Goal: Task Accomplishment & Management: Use online tool/utility

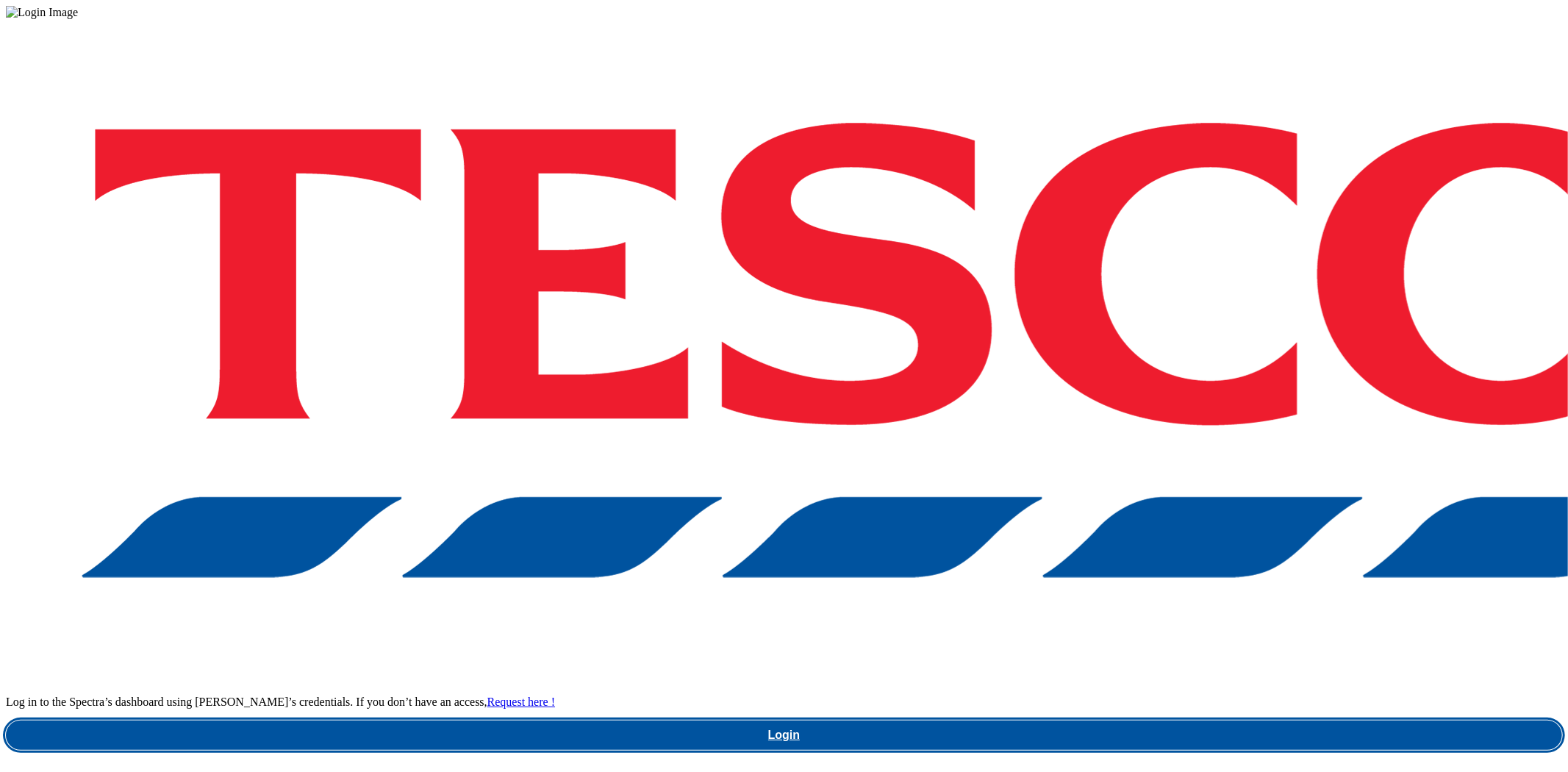
click at [1099, 721] on link "Login" at bounding box center [784, 735] width 1556 height 30
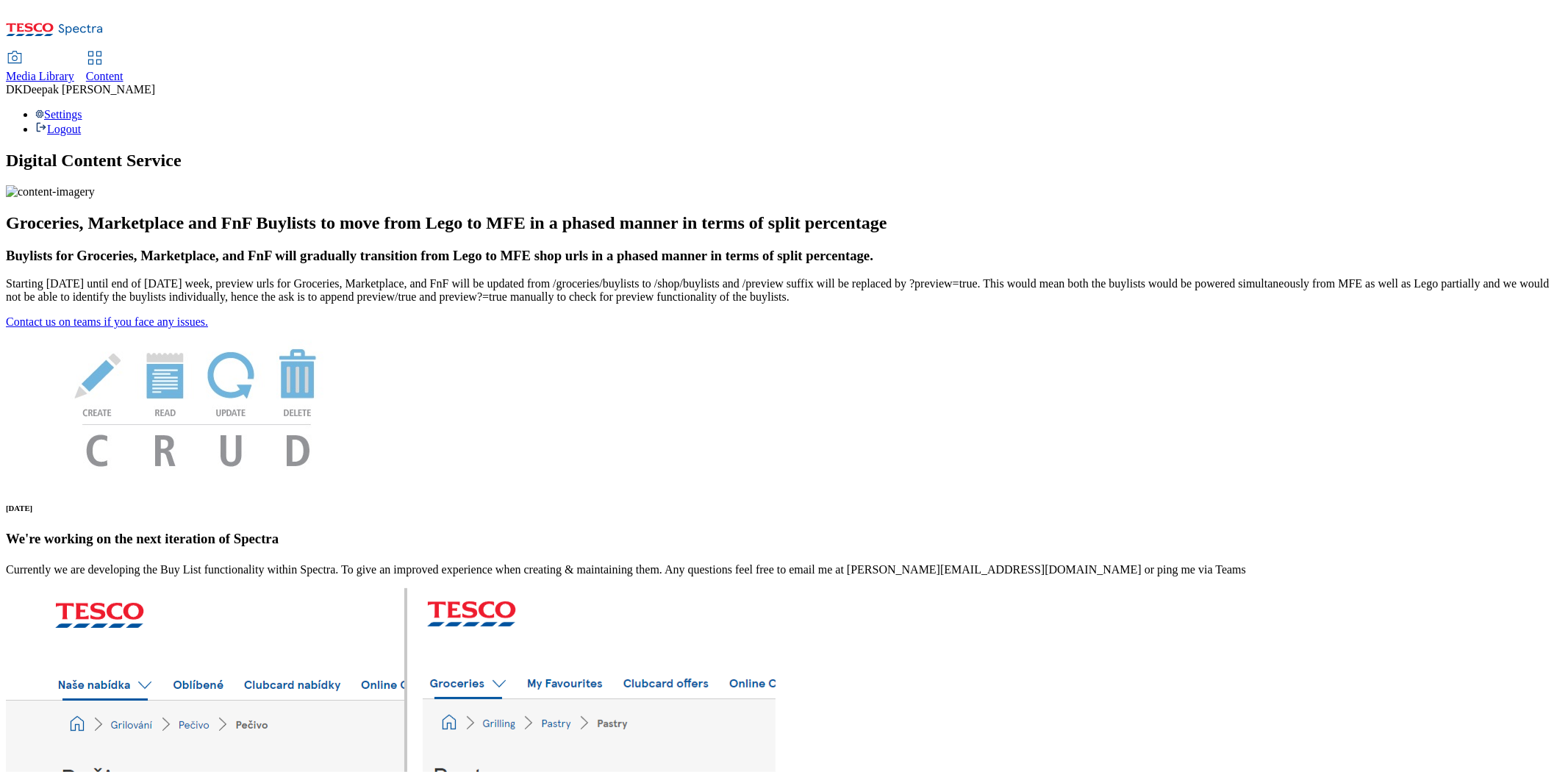
click at [124, 70] on div "Content" at bounding box center [105, 76] width 38 height 13
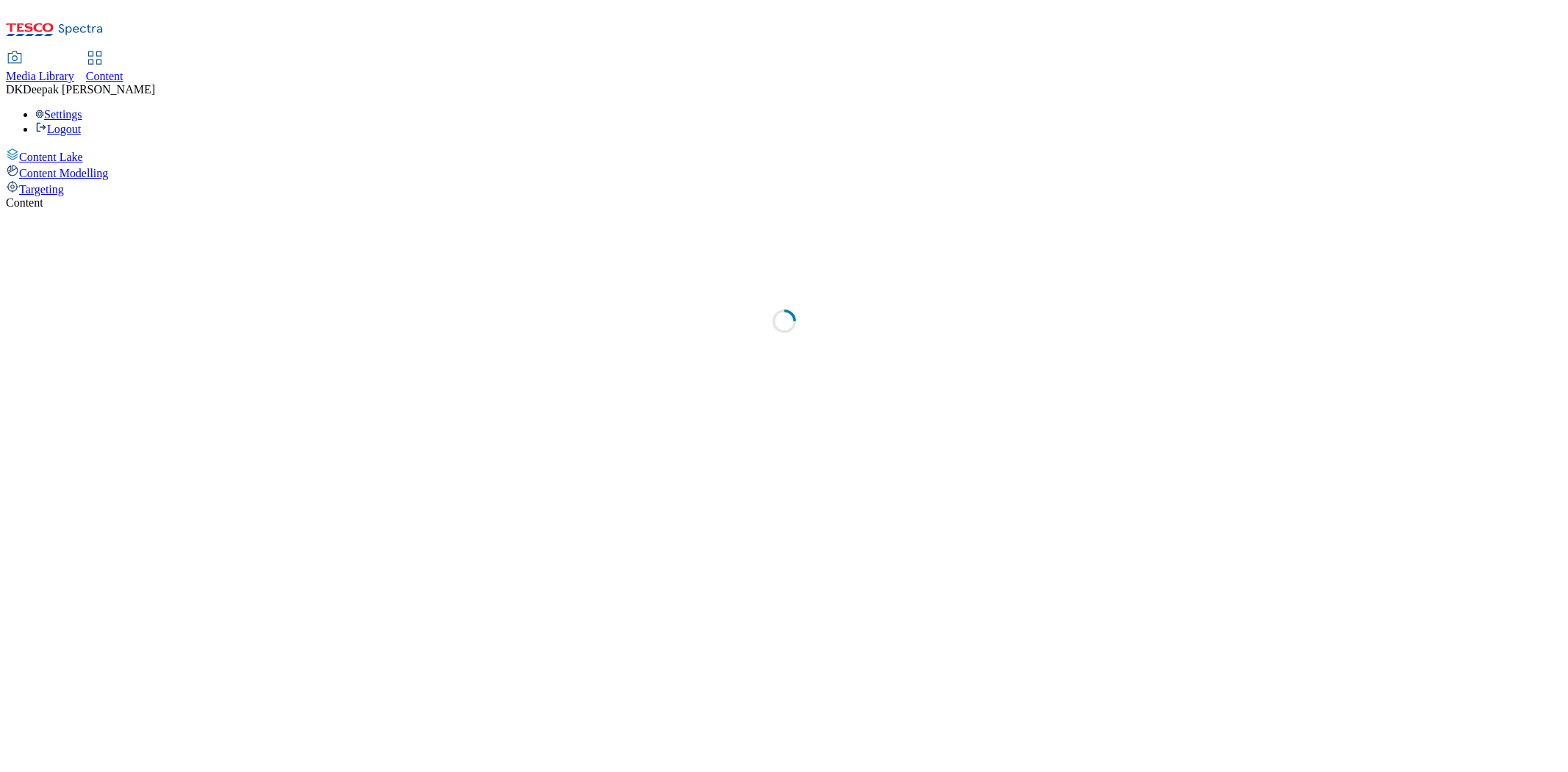
select select "ghs-[GEOGRAPHIC_DATA]"
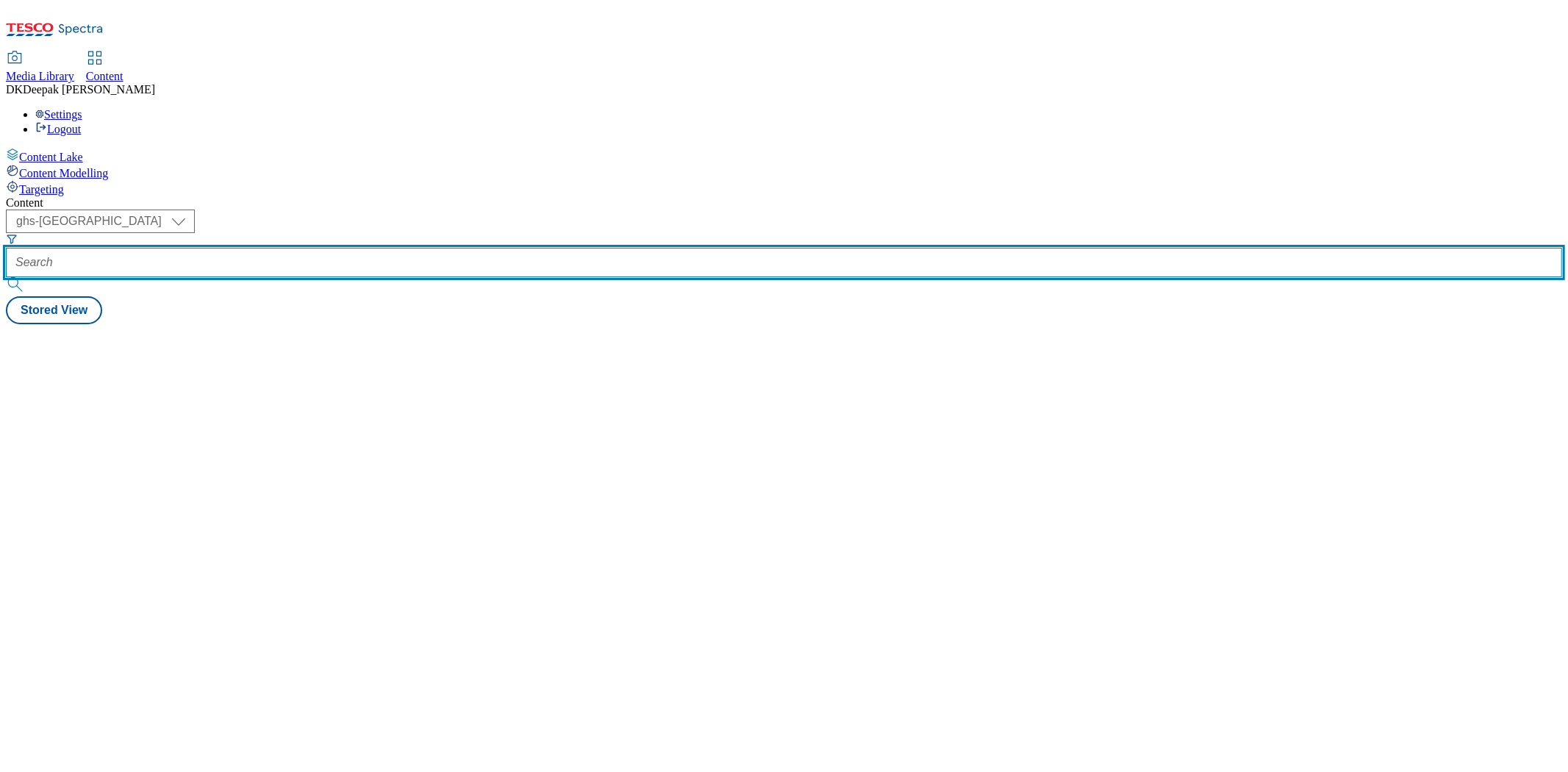
click at [360, 247] on input "text" at bounding box center [784, 262] width 1556 height 30
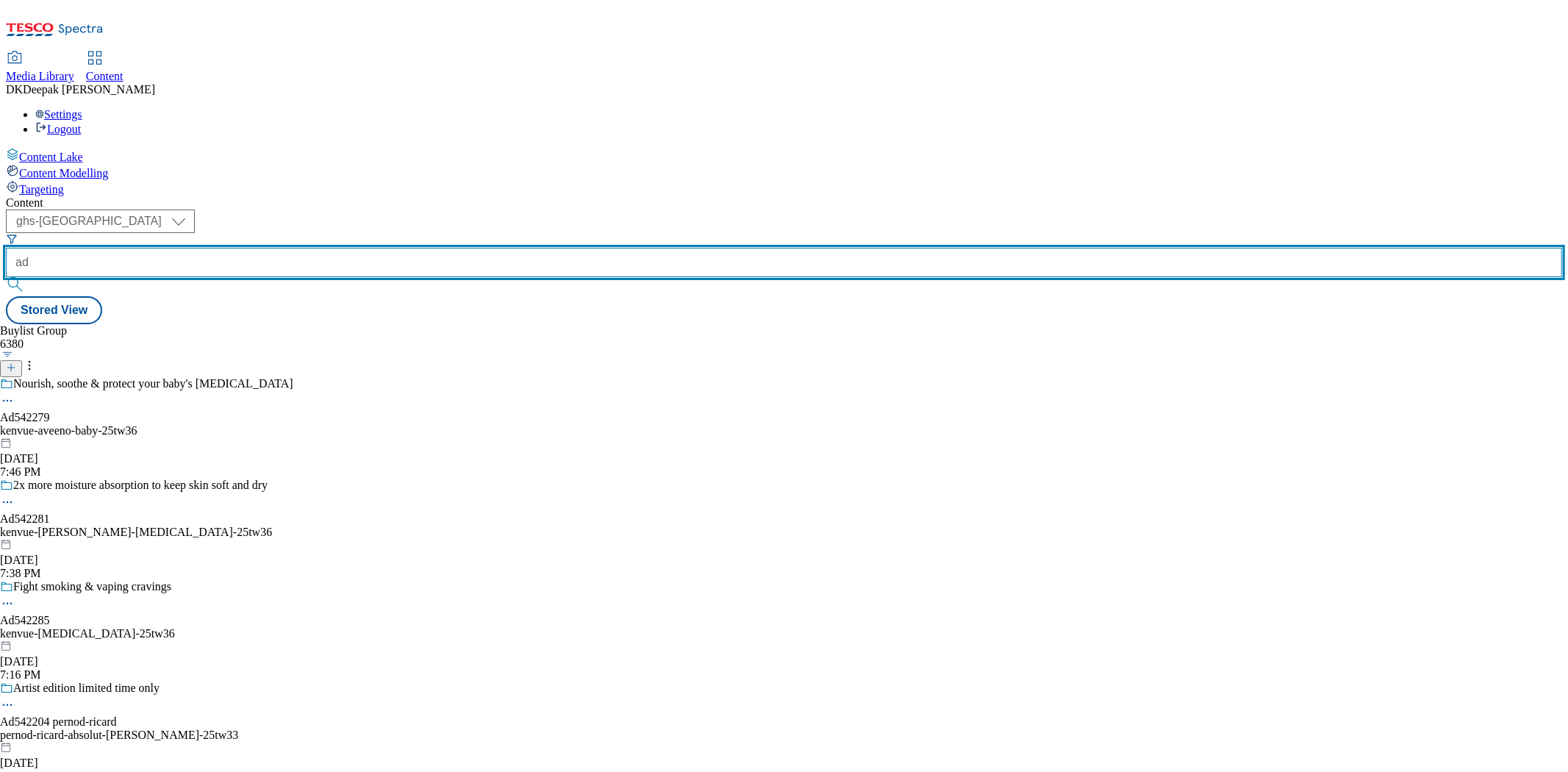
paste input "542287"
type input "ad542287"
click at [6, 277] on button "submit" at bounding box center [16, 284] width 21 height 15
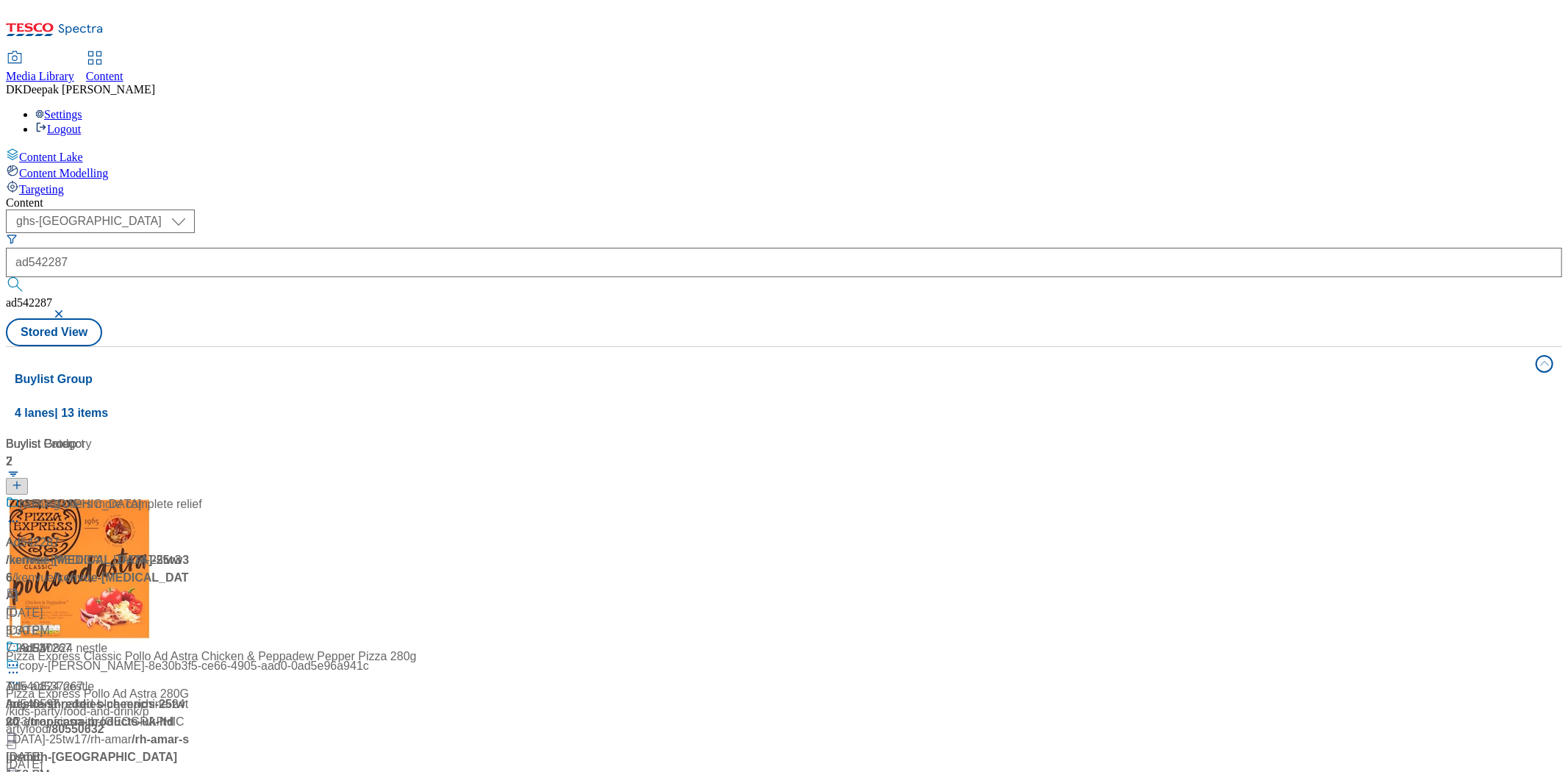
click at [190, 496] on div "Ad542287 / kenvue-[MEDICAL_DATA]-25tw36 / kenvue [DATE] 5:30 PM" at bounding box center [98, 568] width 184 height 145
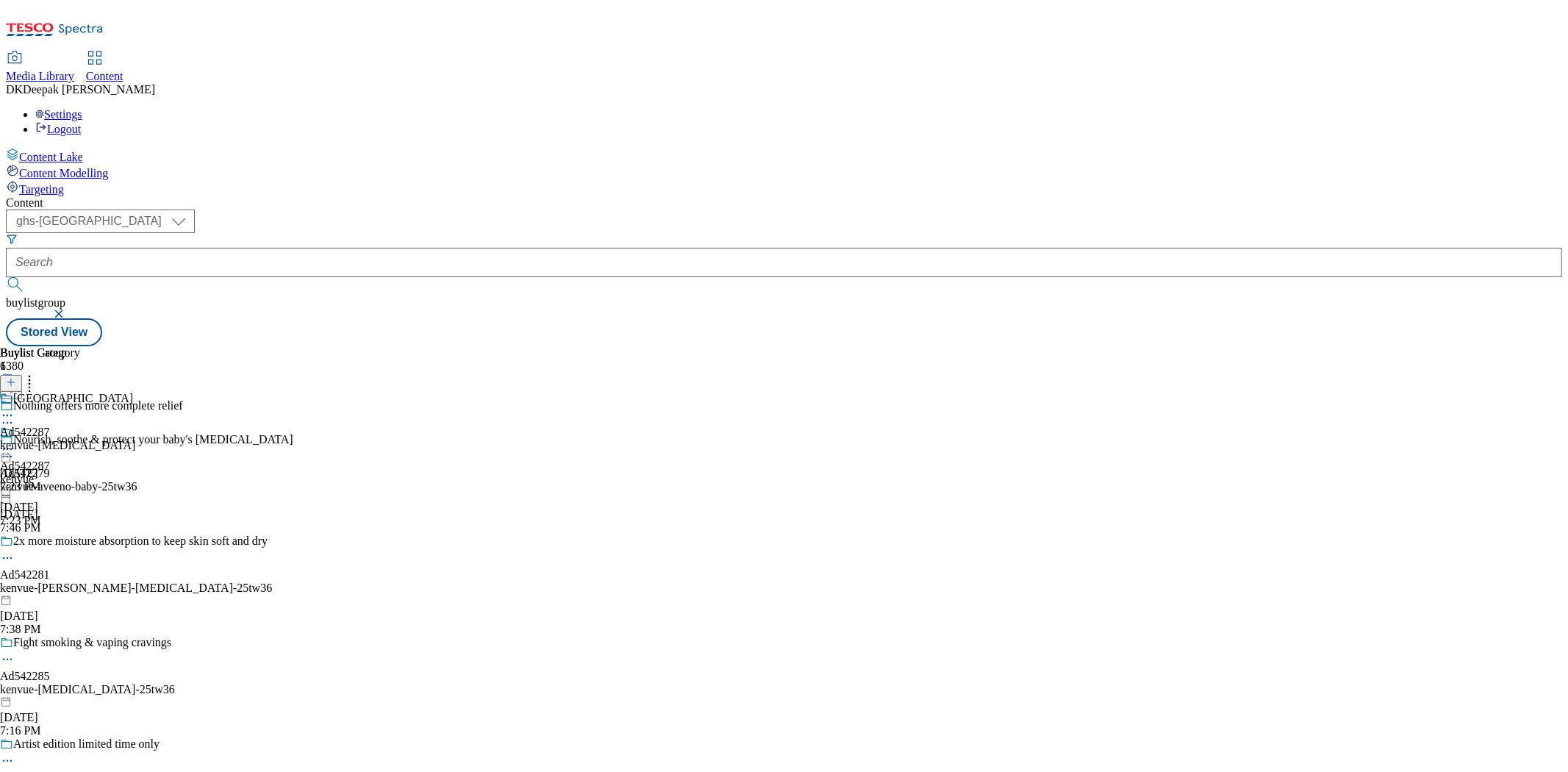
click at [15, 550] on icon at bounding box center [7, 557] width 15 height 15
click at [50, 528] on div "Ad542287 kenvue [DATE] 7:23 PM" at bounding box center [25, 476] width 50 height 102
click at [15, 416] on icon at bounding box center [7, 423] width 15 height 15
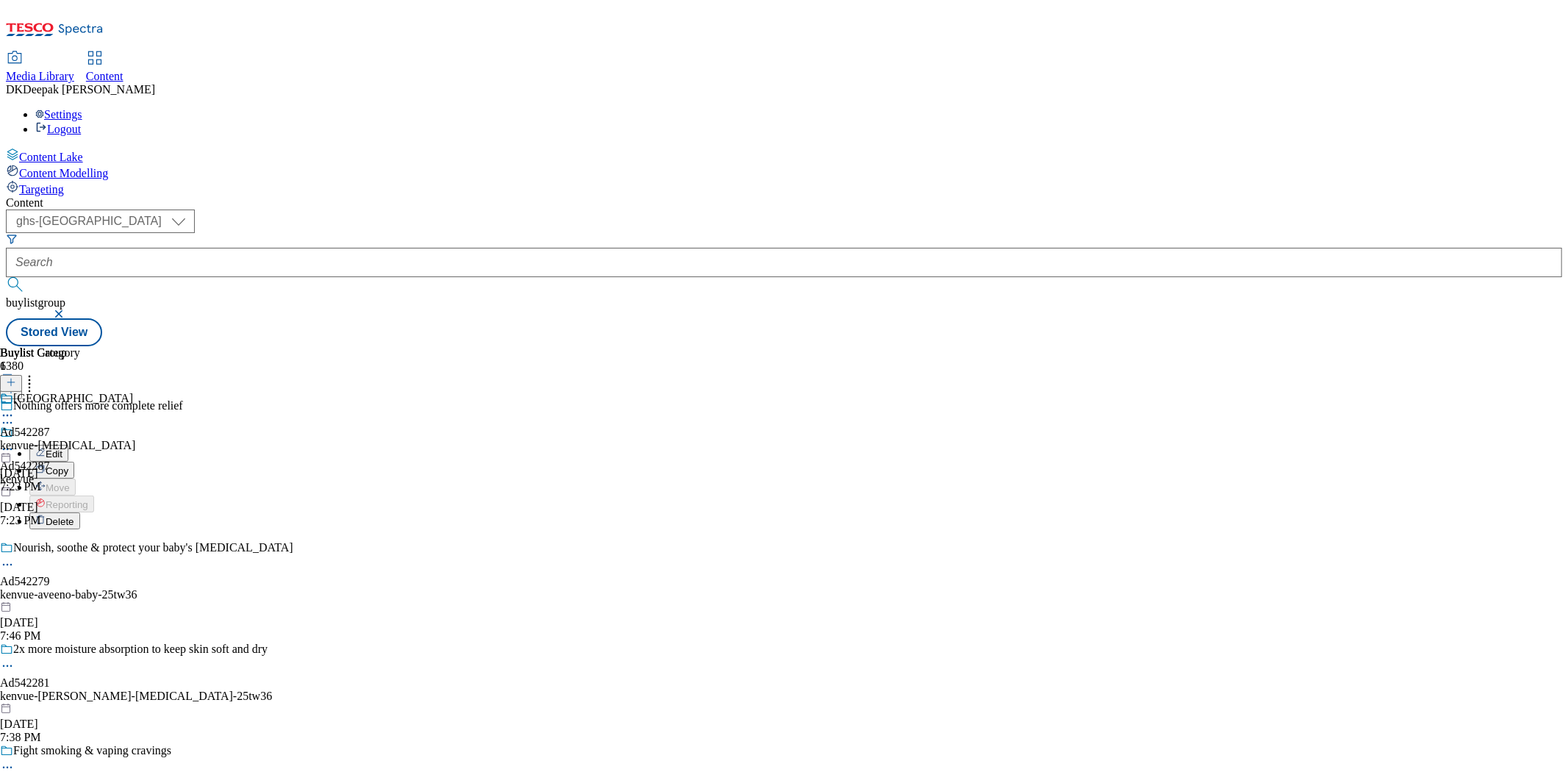
click at [15, 416] on icon at bounding box center [7, 423] width 15 height 15
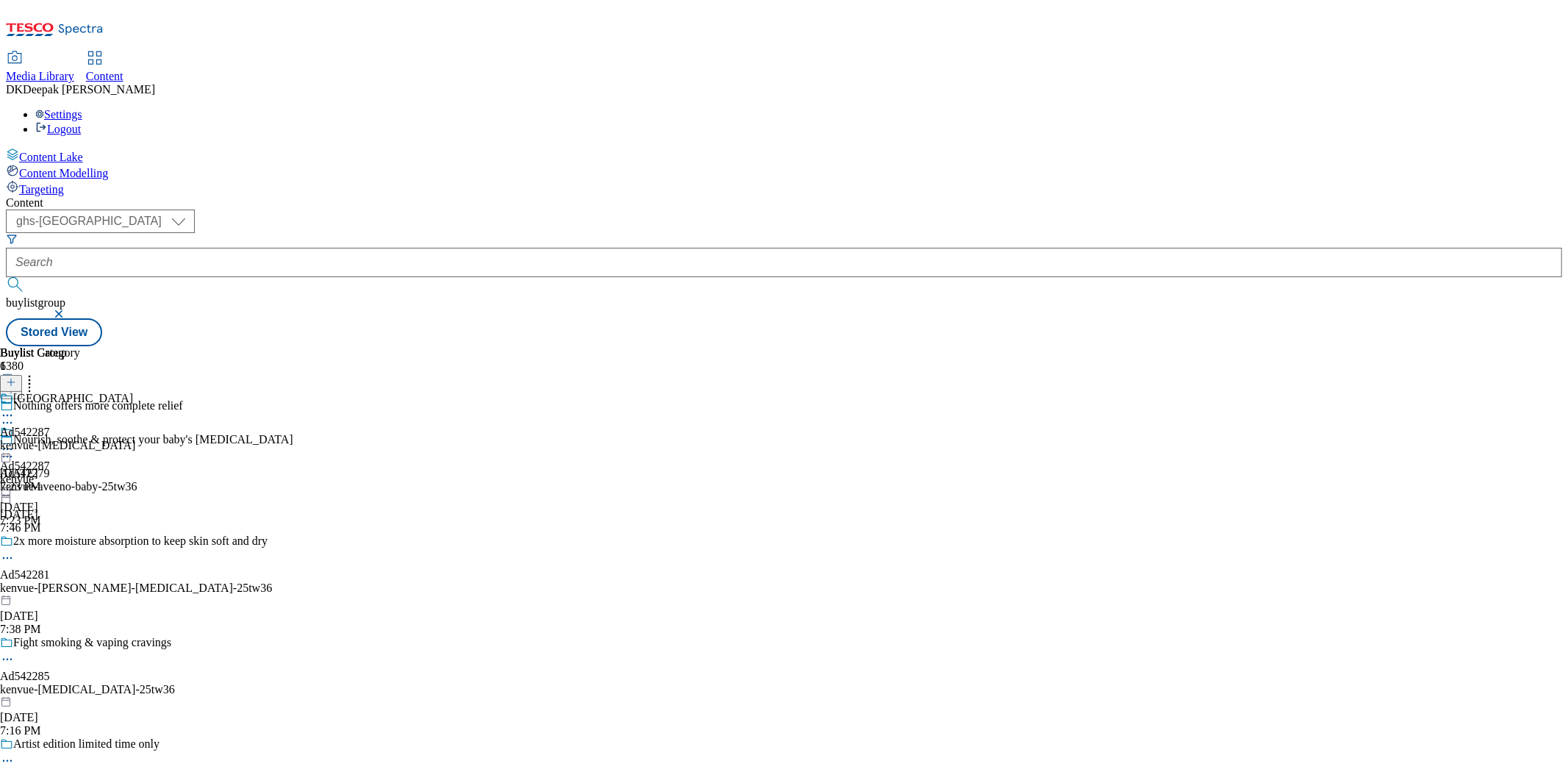
click at [15, 416] on icon at bounding box center [7, 423] width 15 height 15
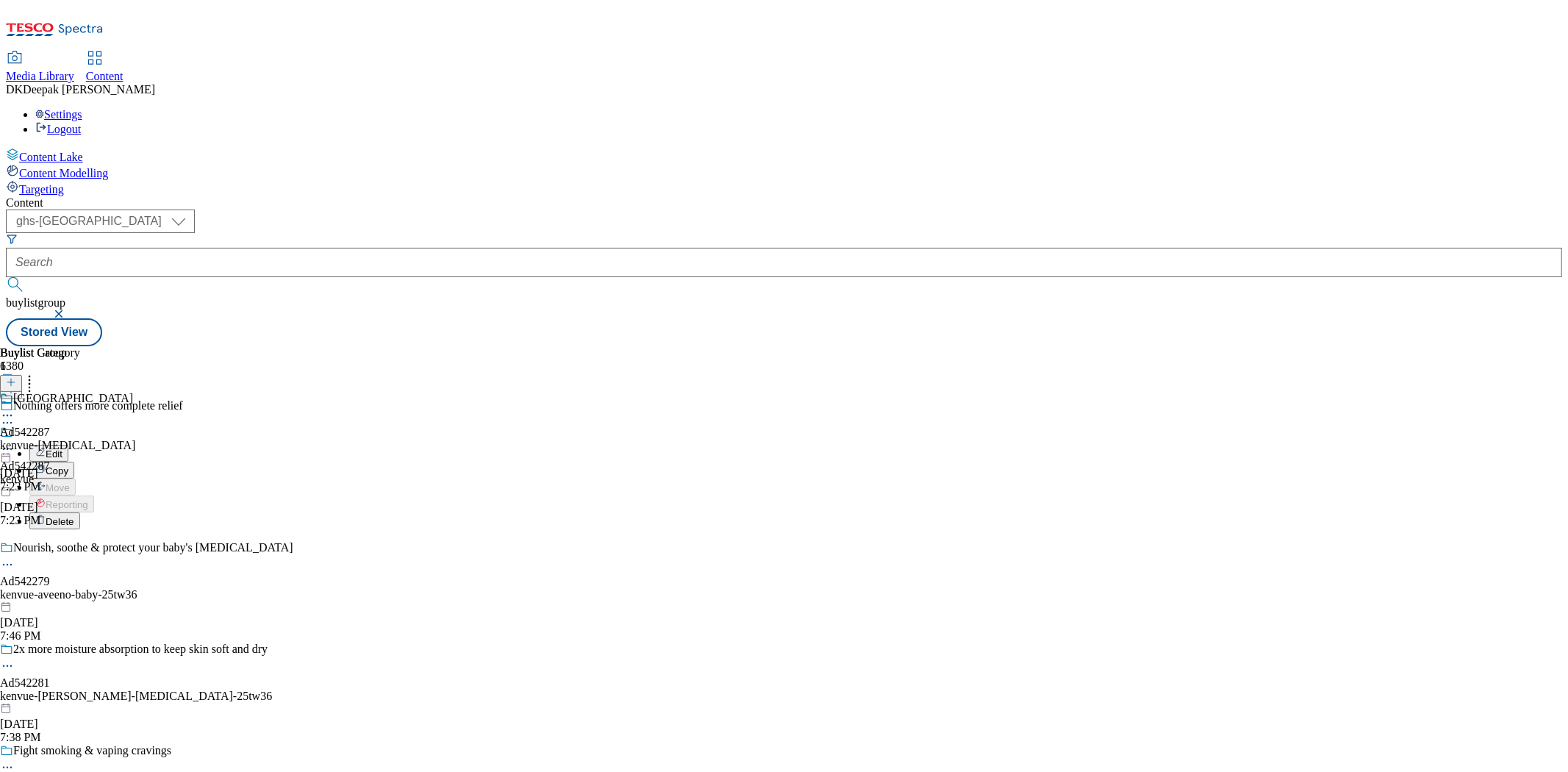
click at [68, 444] on button "Edit" at bounding box center [48, 452] width 39 height 17
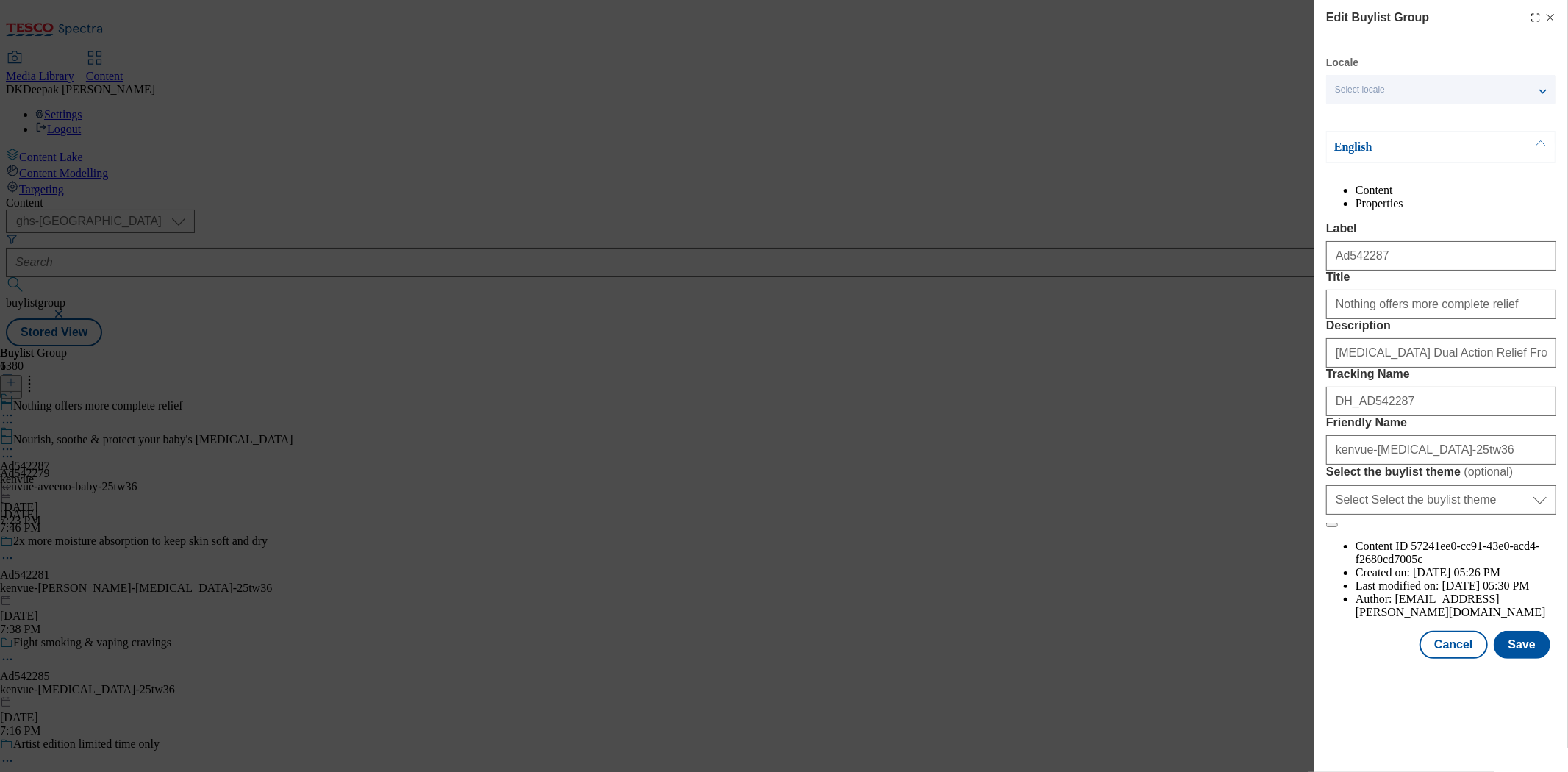
scroll to position [1051, 0]
click at [1460, 659] on button "Cancel" at bounding box center [1453, 644] width 67 height 28
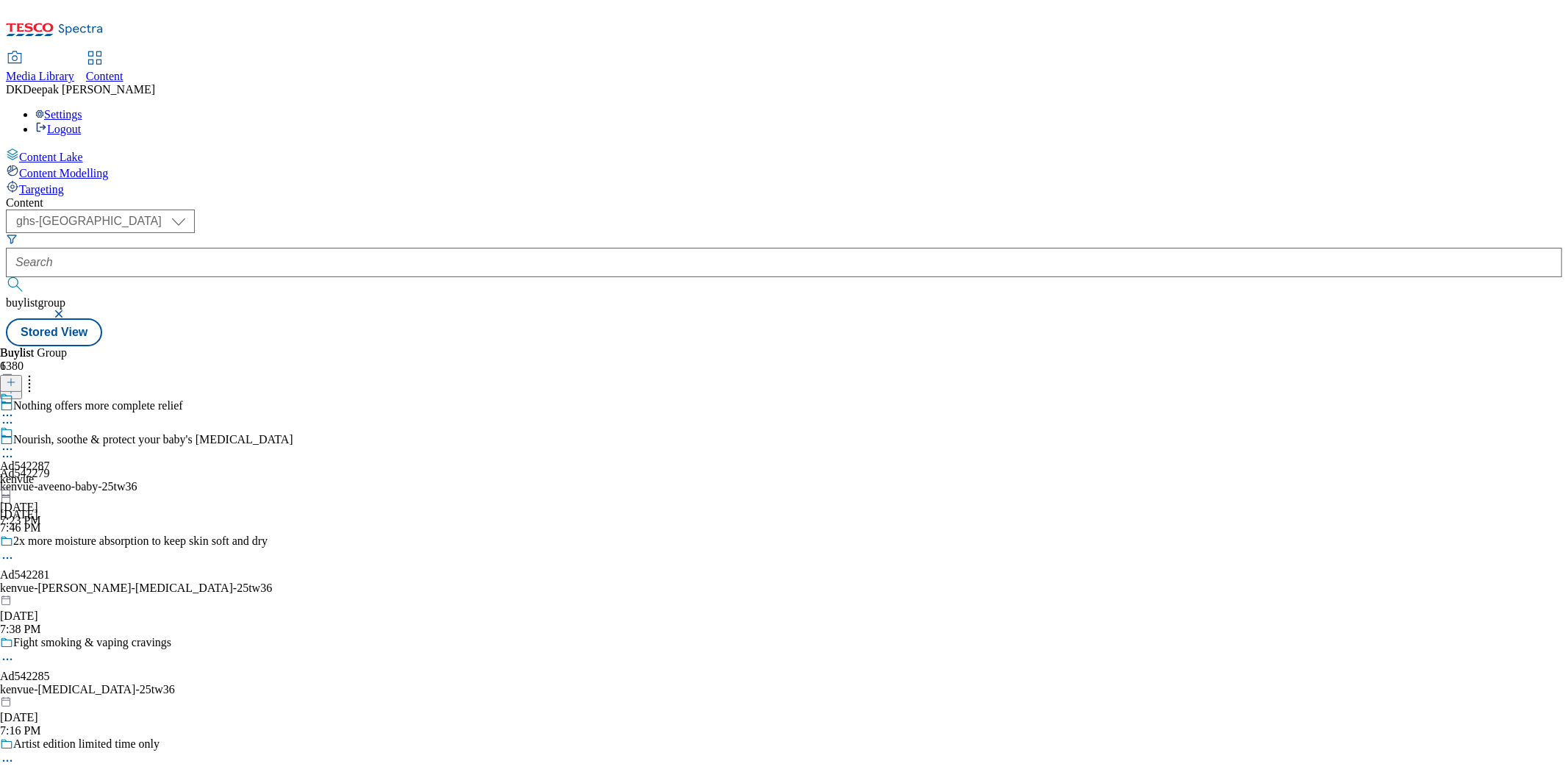
click at [50, 426] on div "Ad542287 kenvue [DATE] 7:23 PM" at bounding box center [25, 476] width 50 height 102
click at [15, 442] on icon at bounding box center [7, 449] width 15 height 15
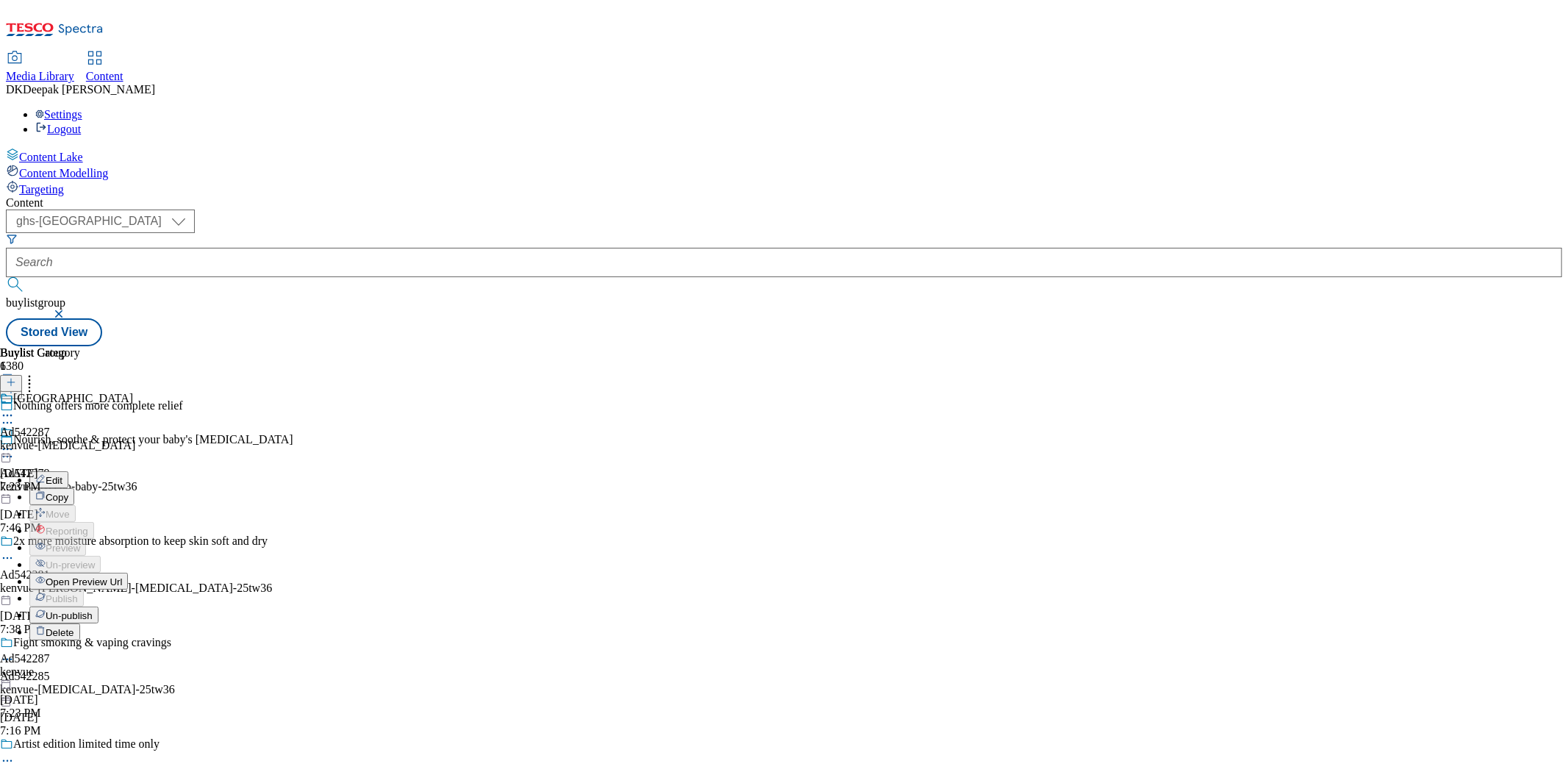
click at [68, 471] on button "Edit" at bounding box center [48, 479] width 39 height 17
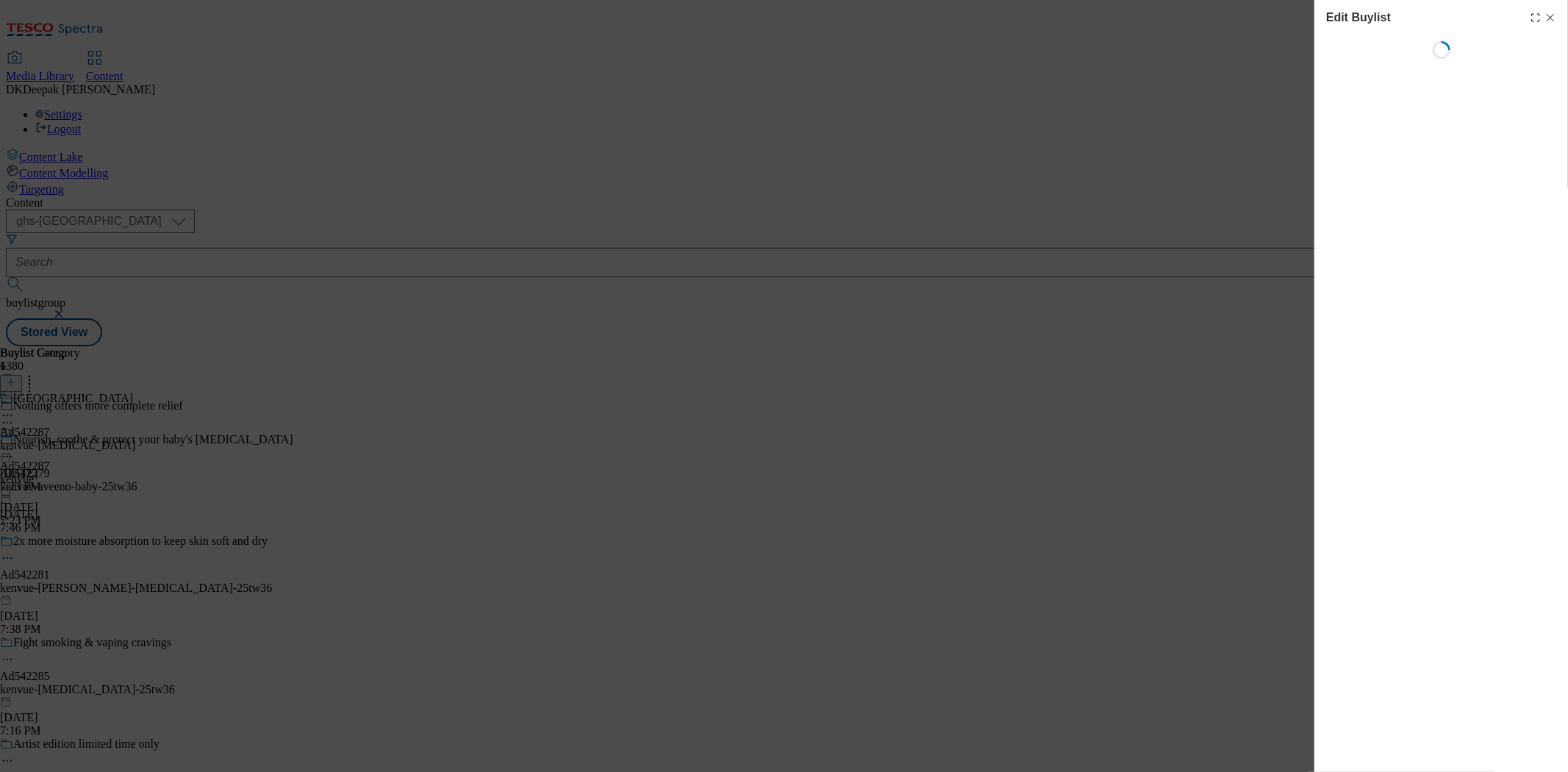
select select "tactical"
select select "supplier funded short term 1-3 weeks"
select select "dunnhumby"
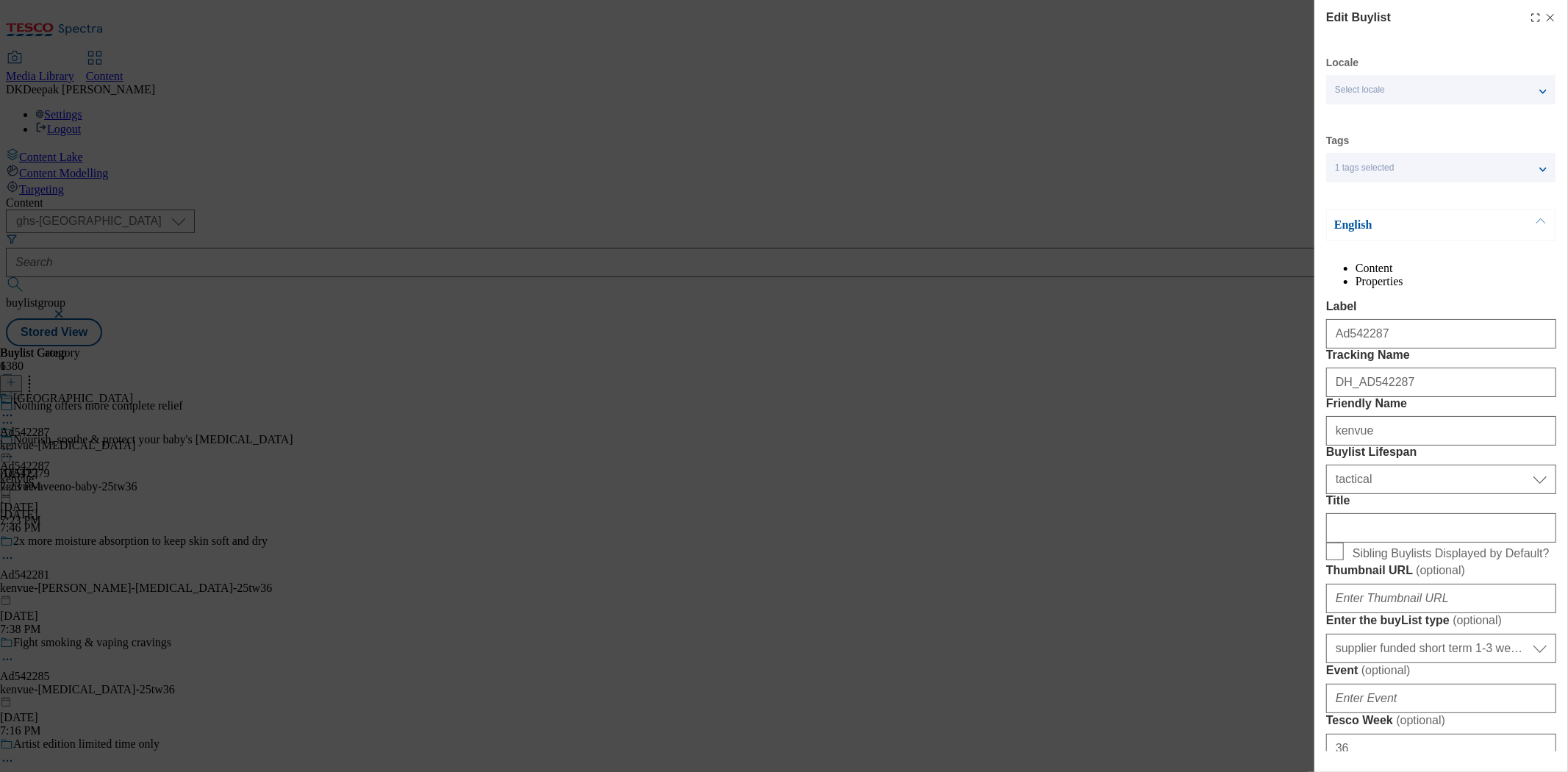
select select "Banner"
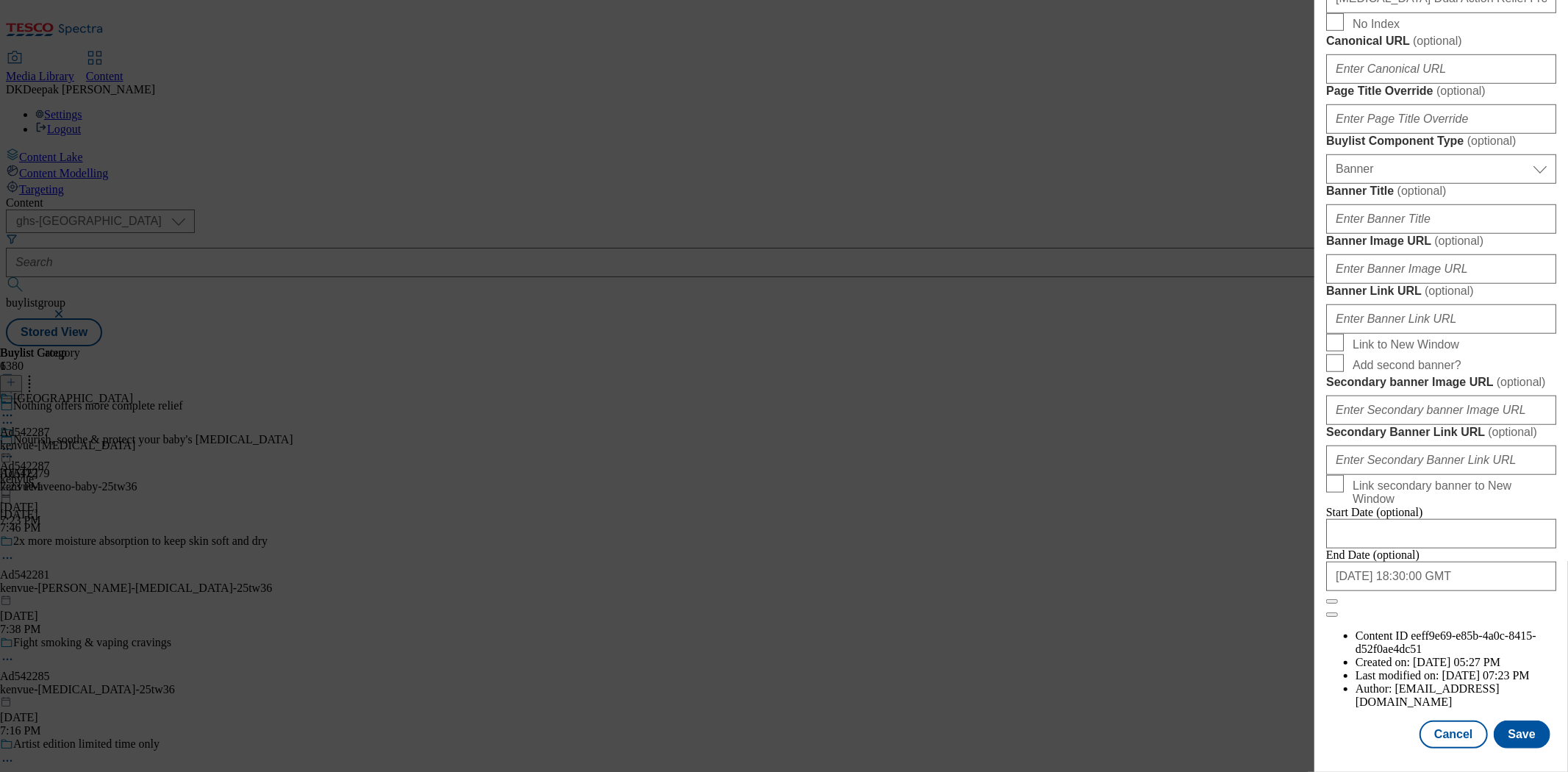
scroll to position [1455, 0]
click at [1437, 729] on button "Cancel" at bounding box center [1453, 734] width 67 height 28
select select "tactical"
select select "supplier funded short term 1-3 weeks"
select select "dunnhumby"
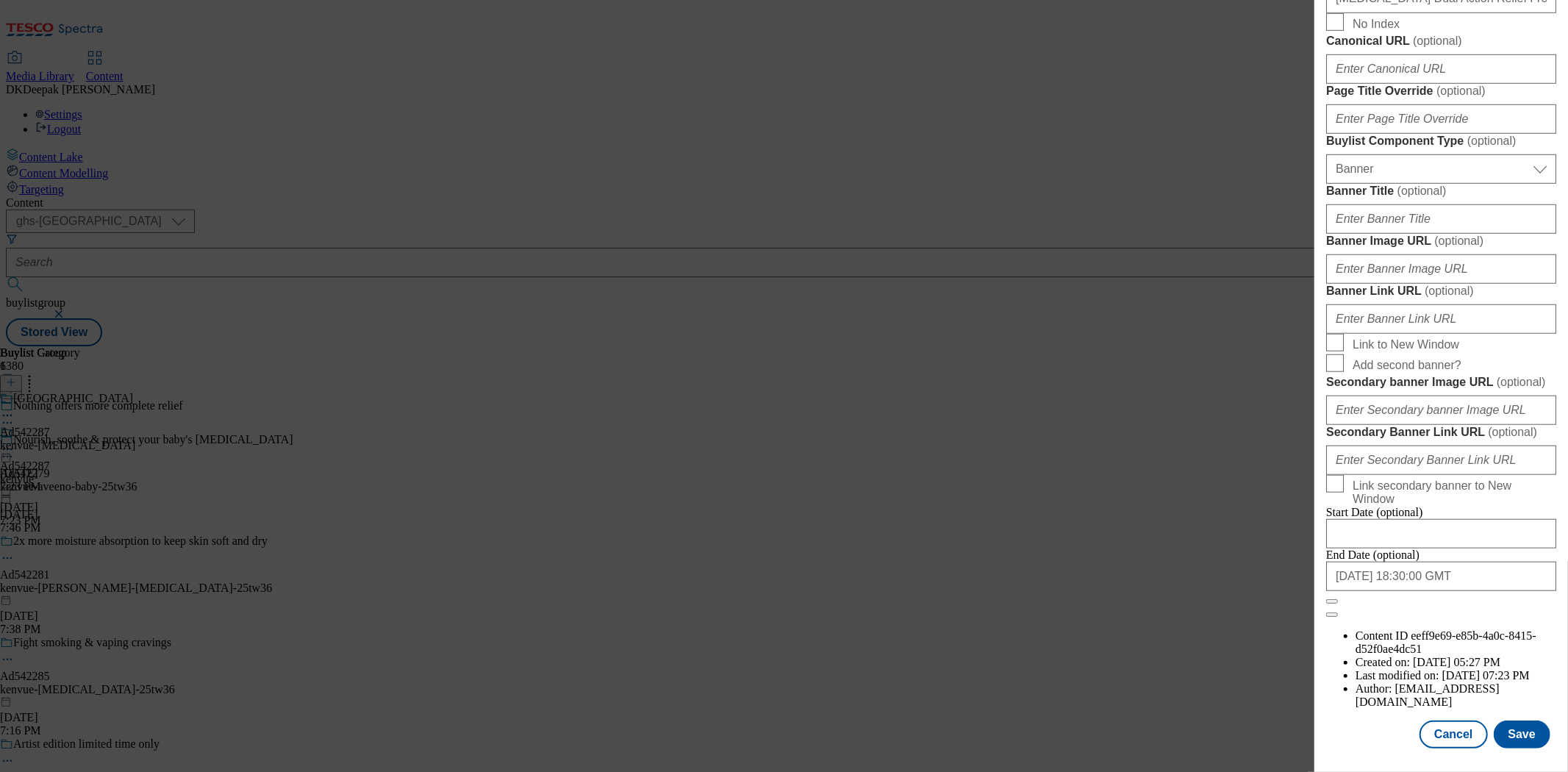
select select "Banner"
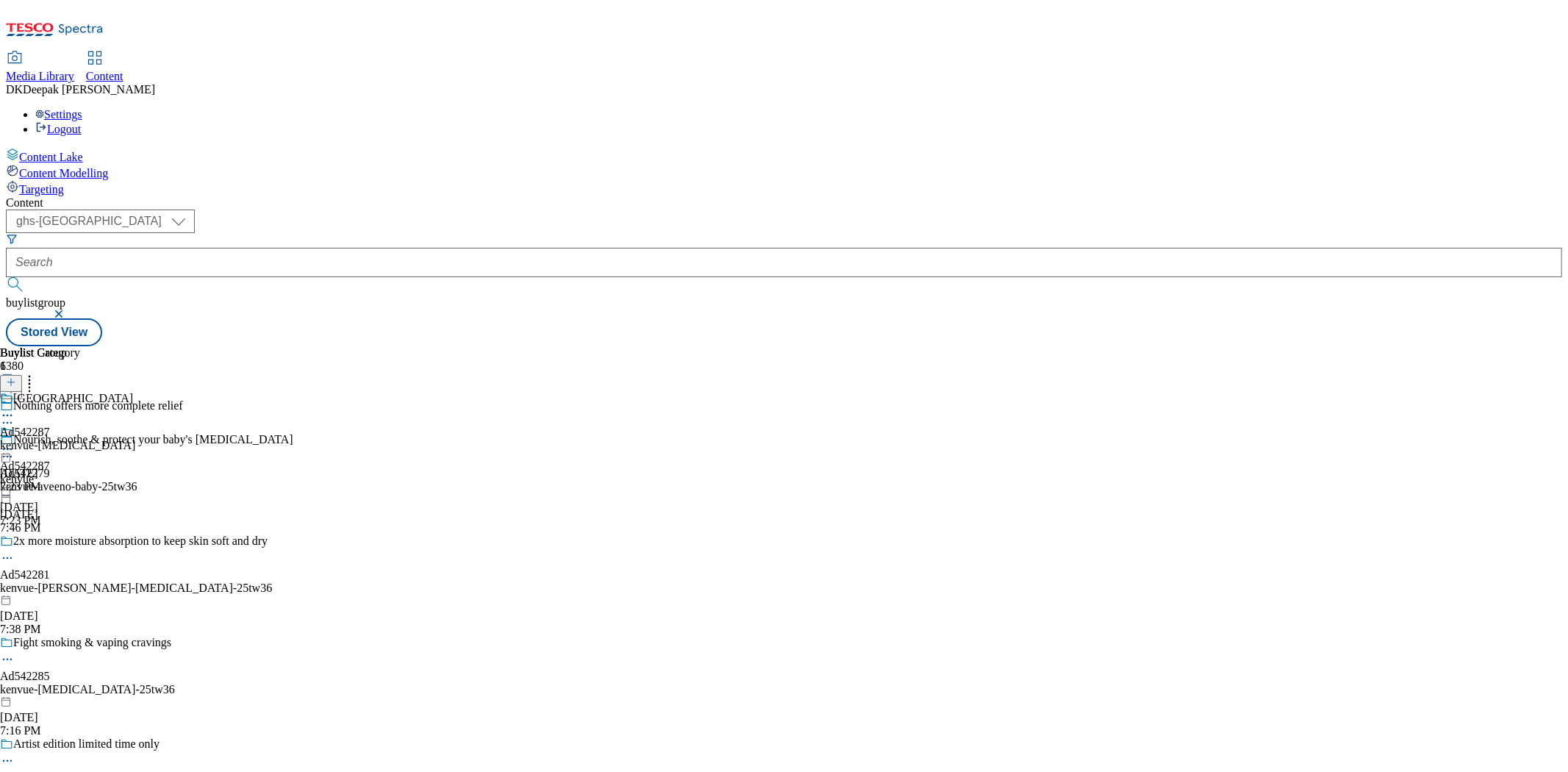
scroll to position [1125, 0]
click at [136, 439] on div "kenvue-[MEDICAL_DATA]" at bounding box center [67, 445] width 136 height 13
click at [136, 442] on div at bounding box center [67, 451] width 136 height 18
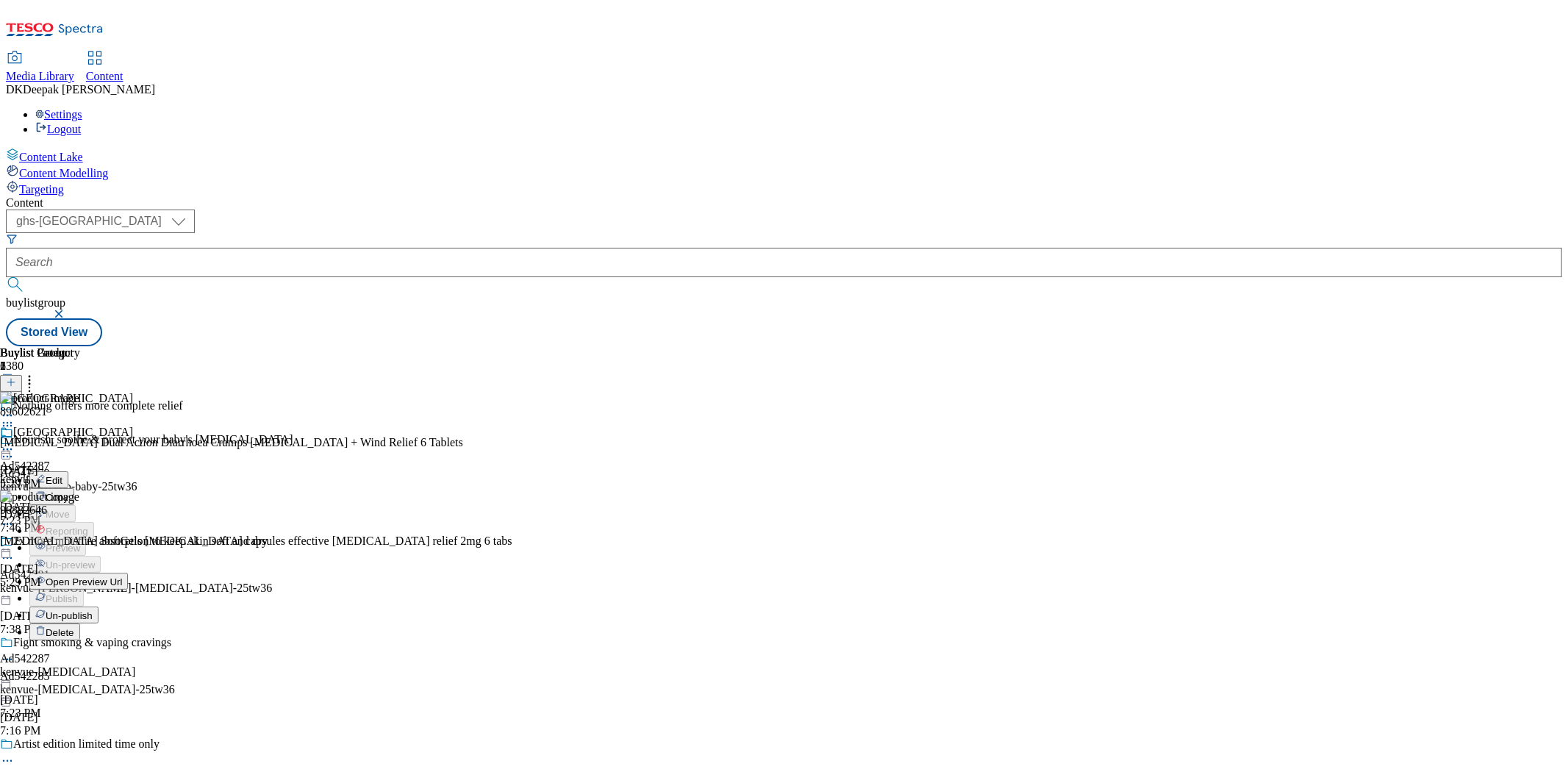
click at [68, 471] on button "Edit" at bounding box center [48, 479] width 39 height 17
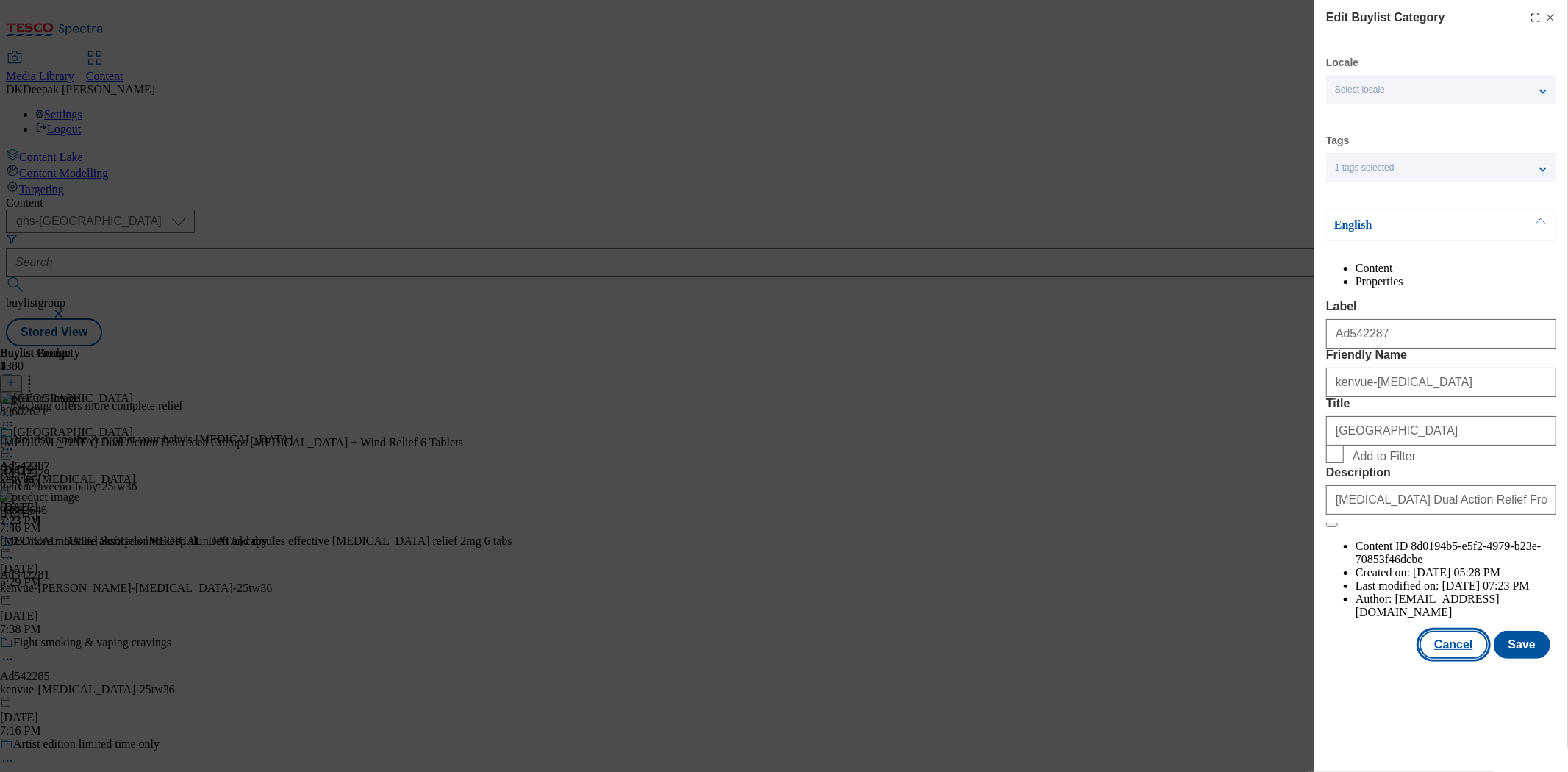
click at [1450, 659] on button "Cancel" at bounding box center [1453, 644] width 67 height 28
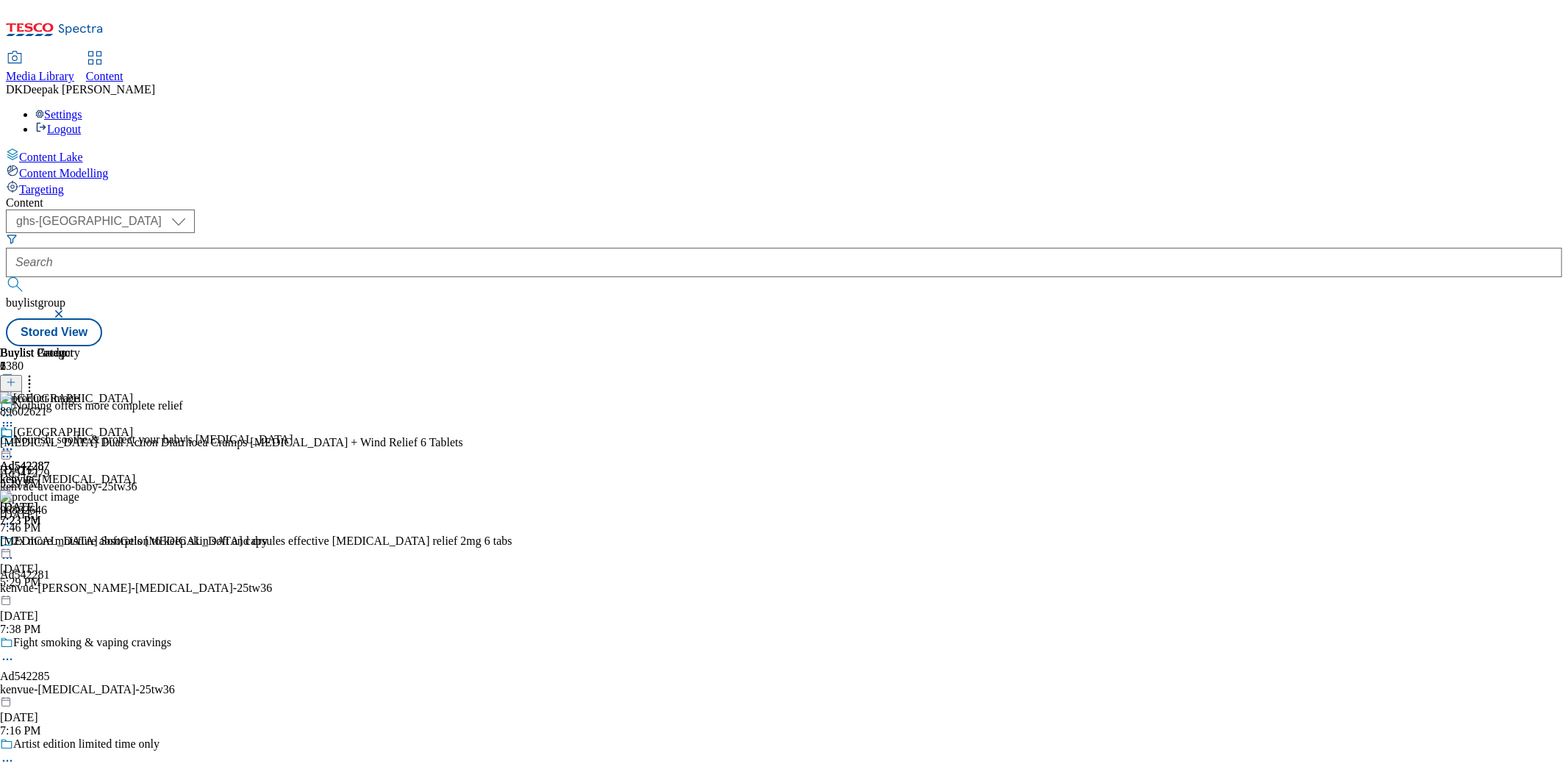
click at [15, 442] on icon at bounding box center [7, 449] width 15 height 15
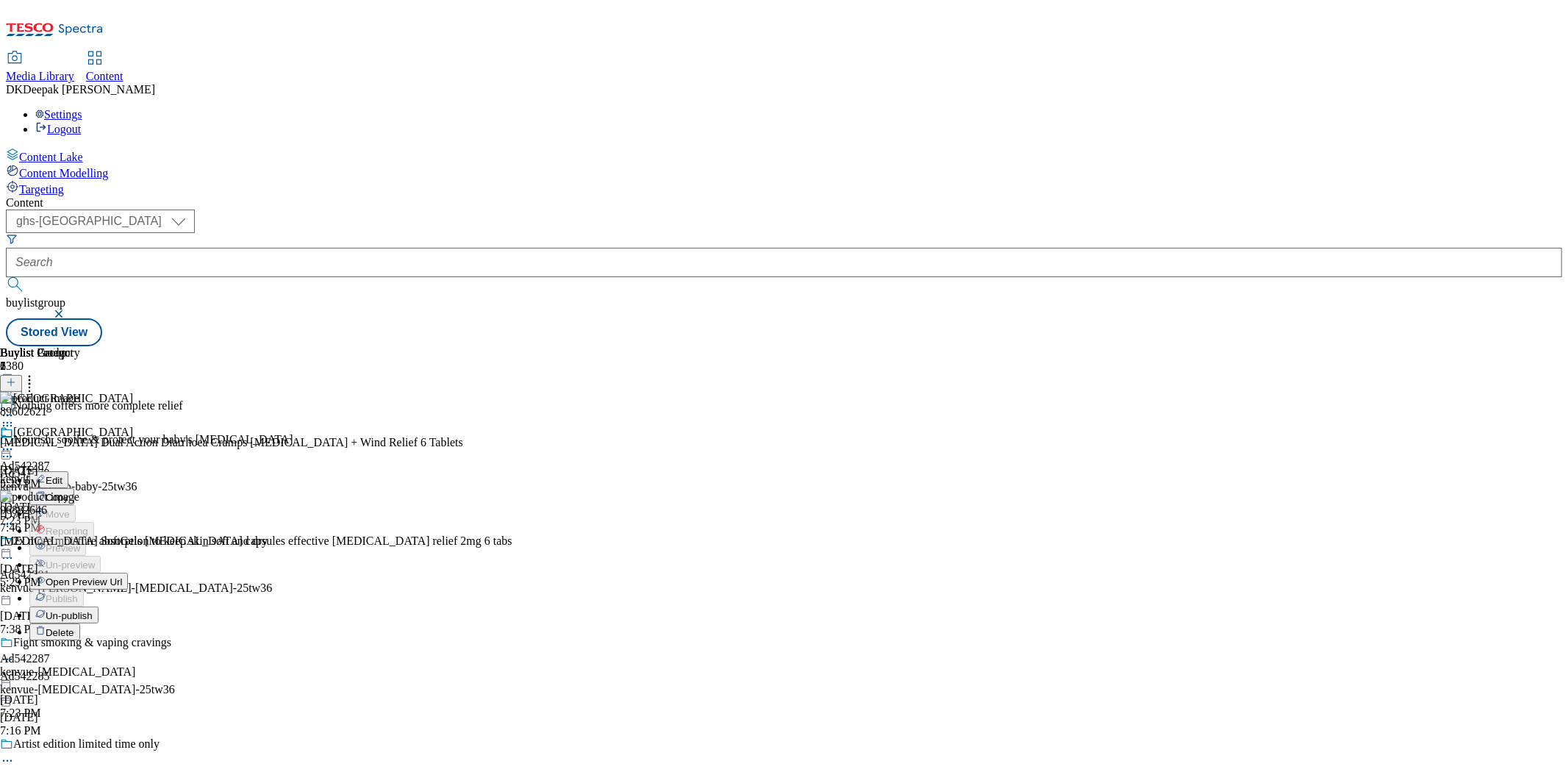
click at [122, 576] on span "Open Preview Url" at bounding box center [83, 581] width 76 height 11
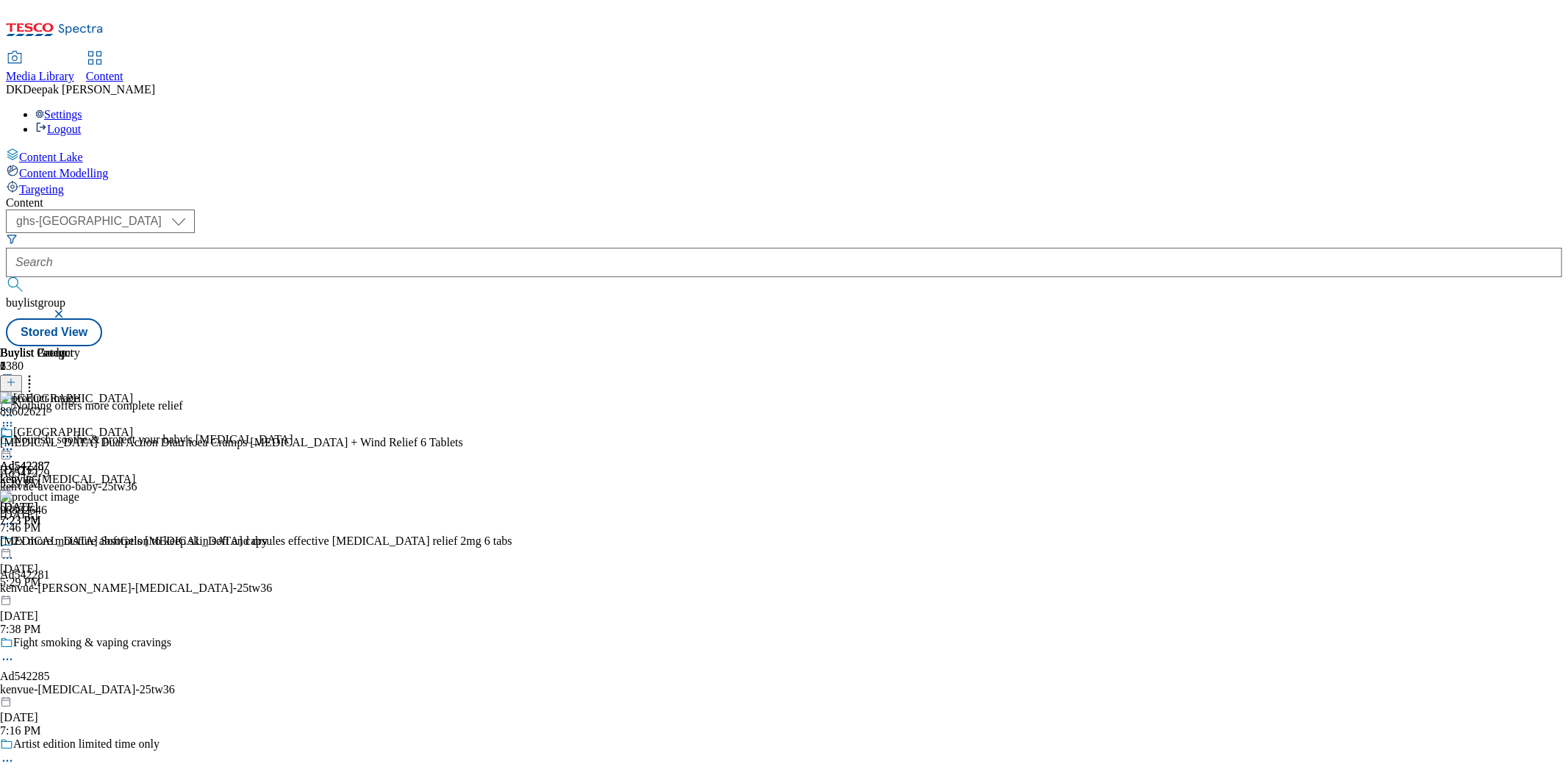
click at [15, 442] on icon at bounding box center [7, 449] width 15 height 15
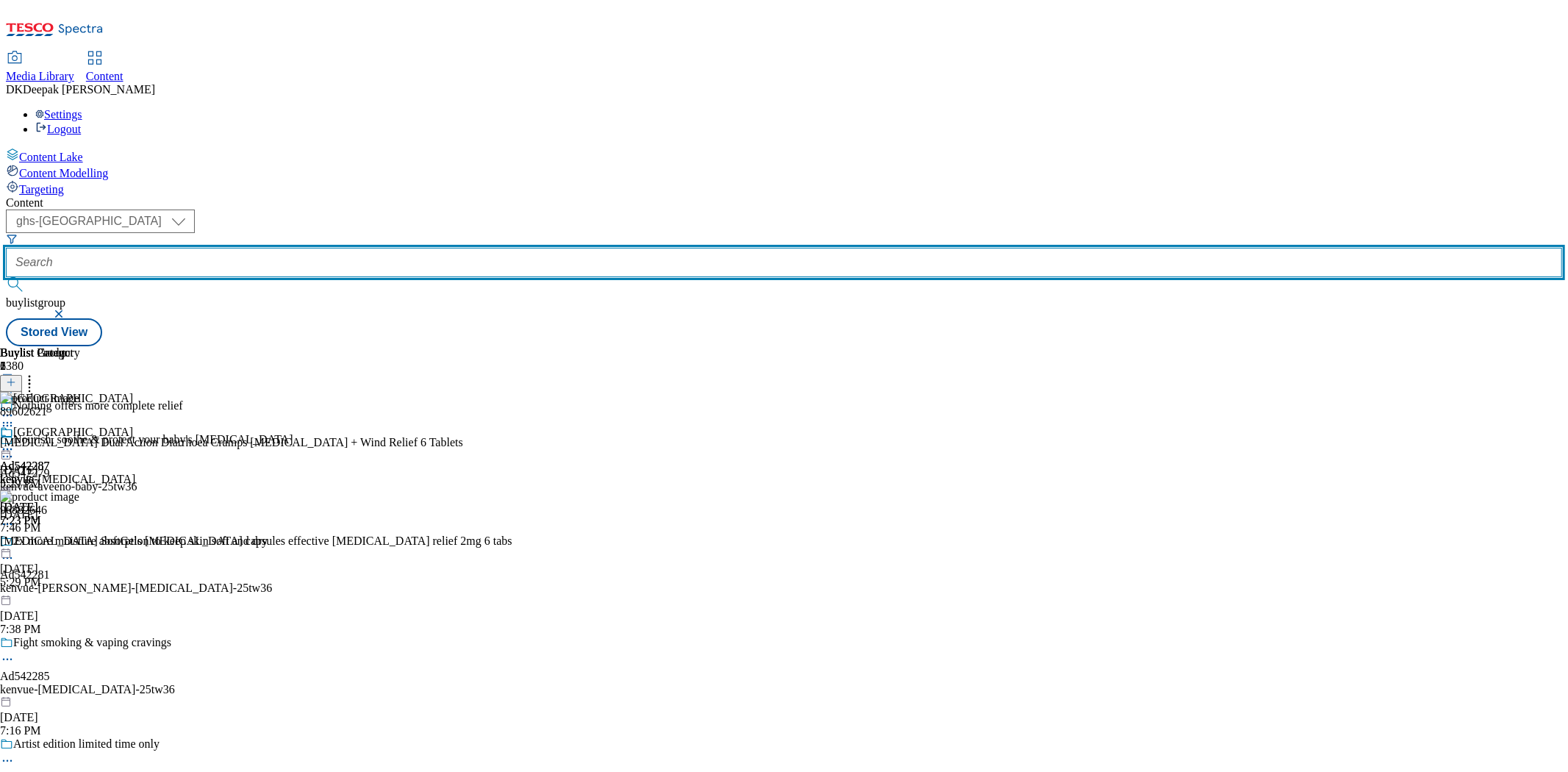
click at [362, 247] on input "text" at bounding box center [784, 262] width 1556 height 30
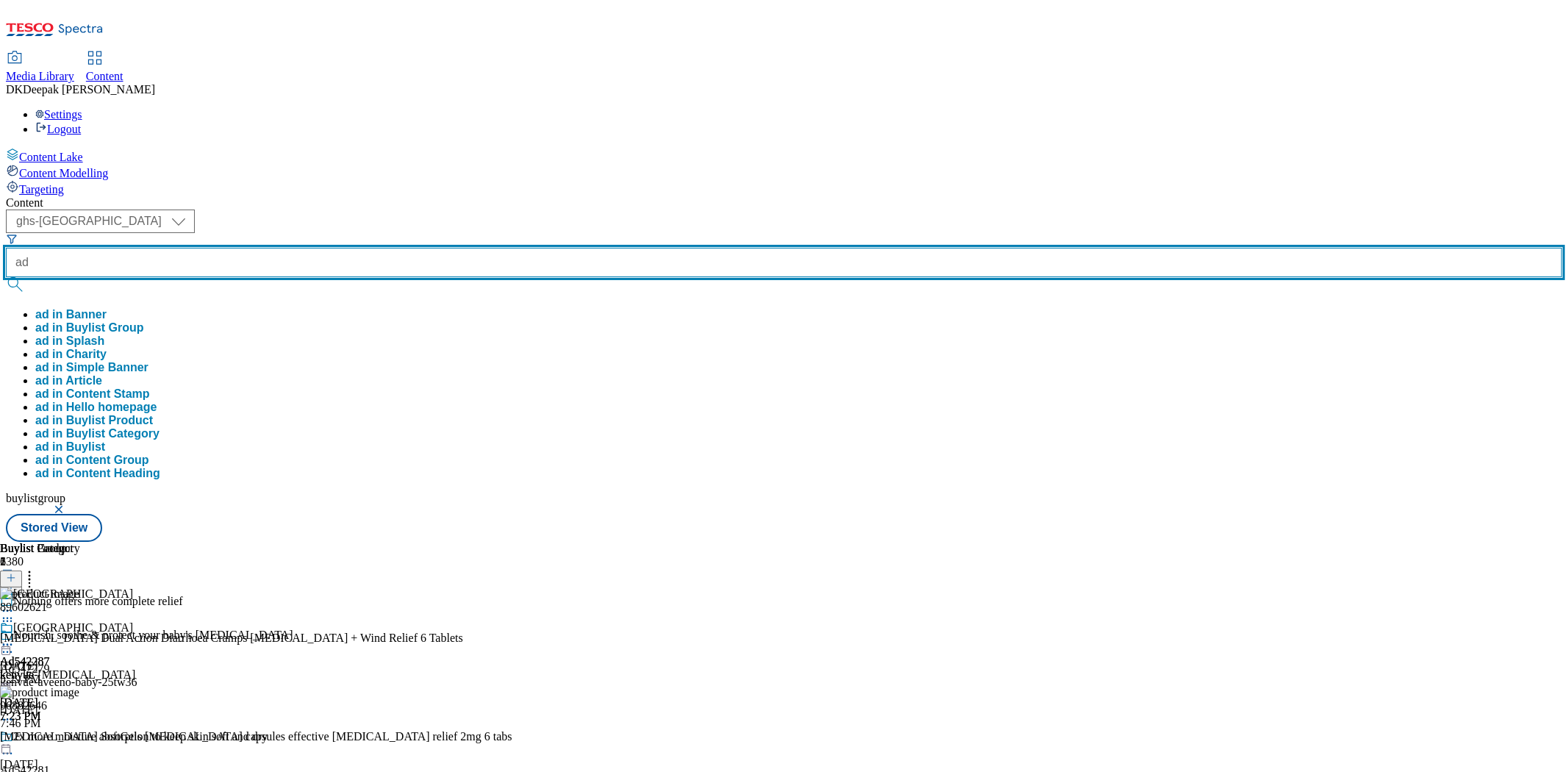
paste input "542279"
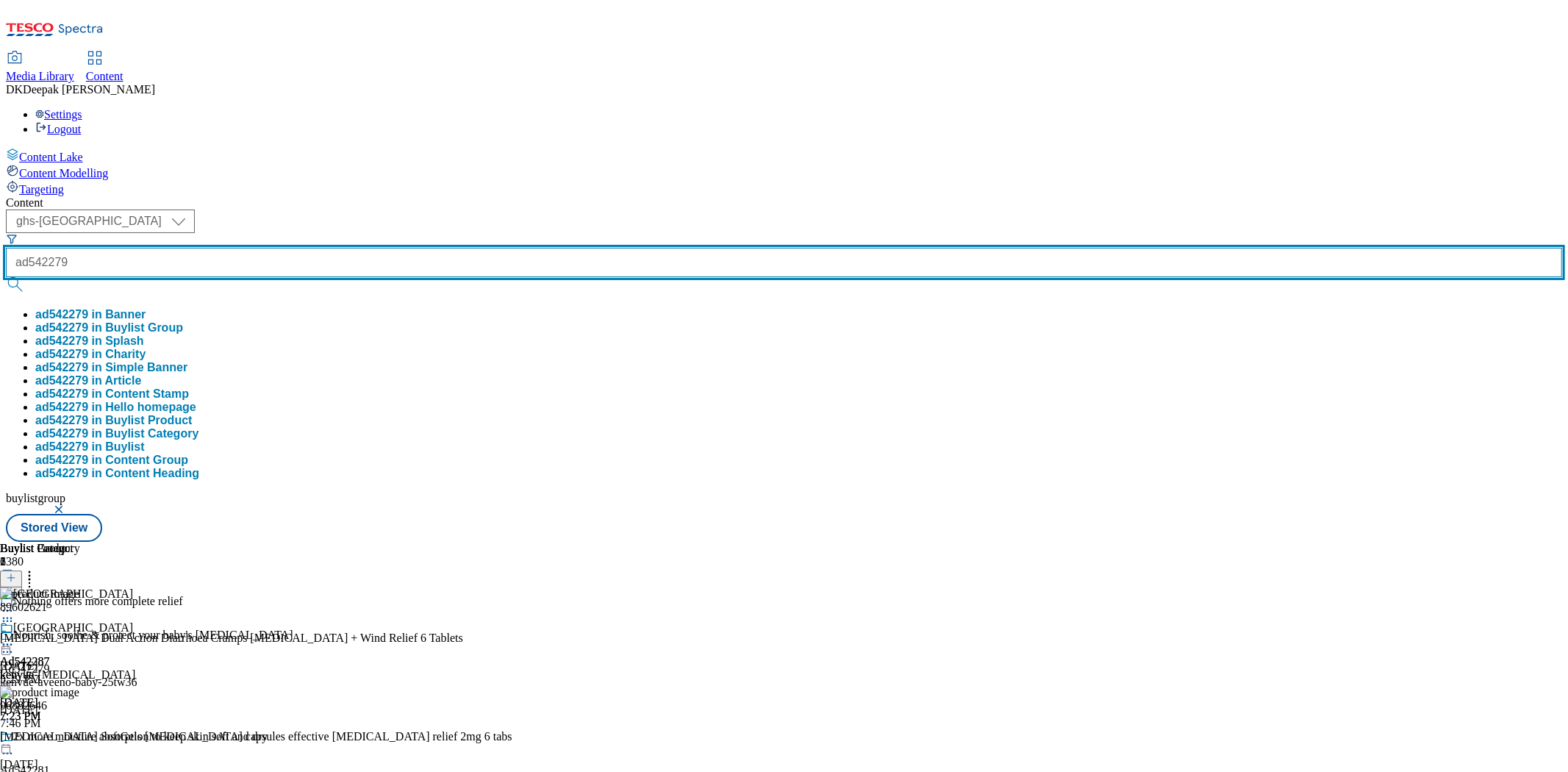
type input "ad542279"
click at [6, 277] on button "submit" at bounding box center [16, 284] width 21 height 15
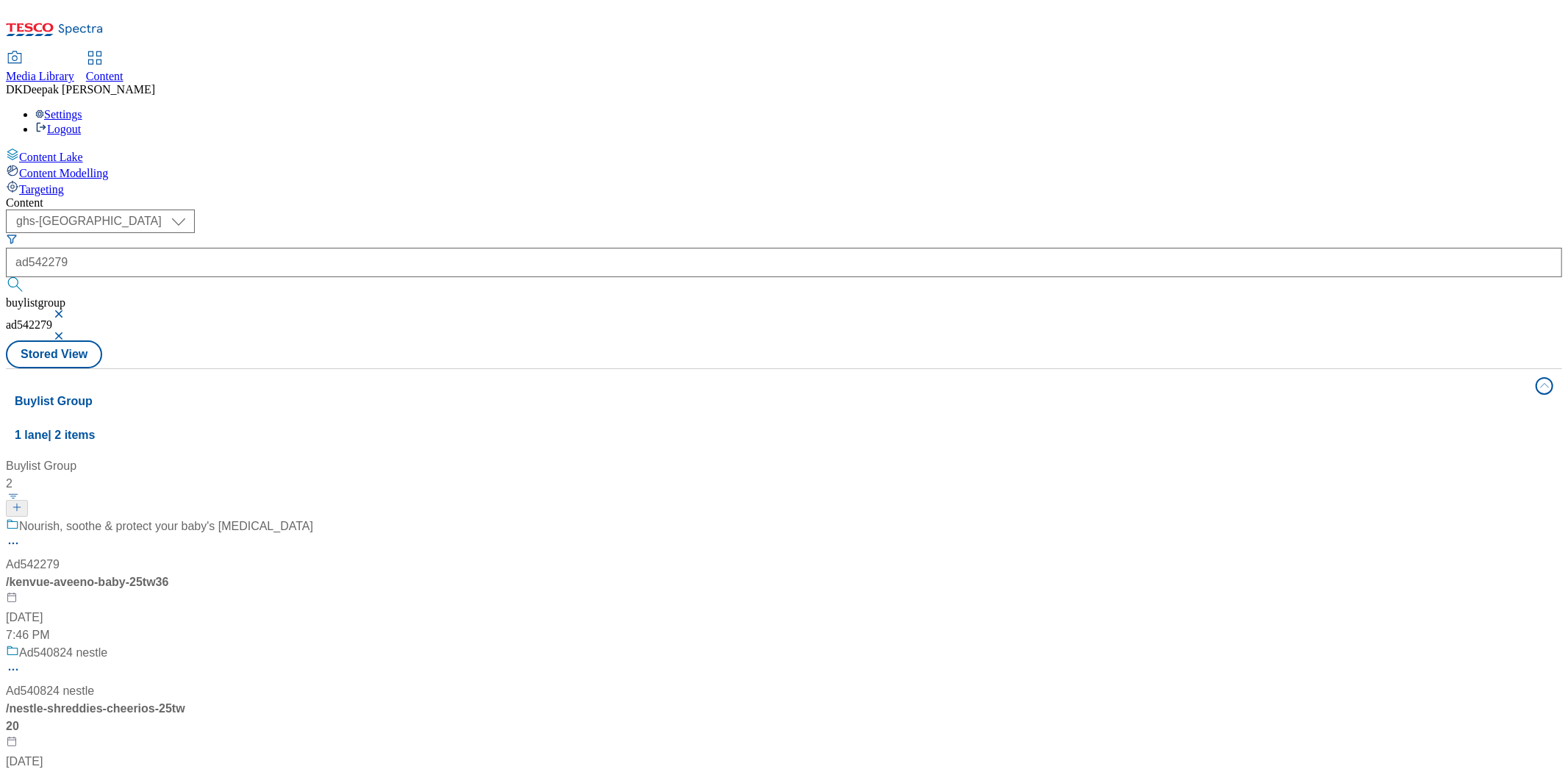
click at [314, 518] on div "Nourish, soothe & protect your baby's [MEDICAL_DATA] Ad542279 / kenvue-aveeno-b…" at bounding box center [159, 581] width 308 height 127
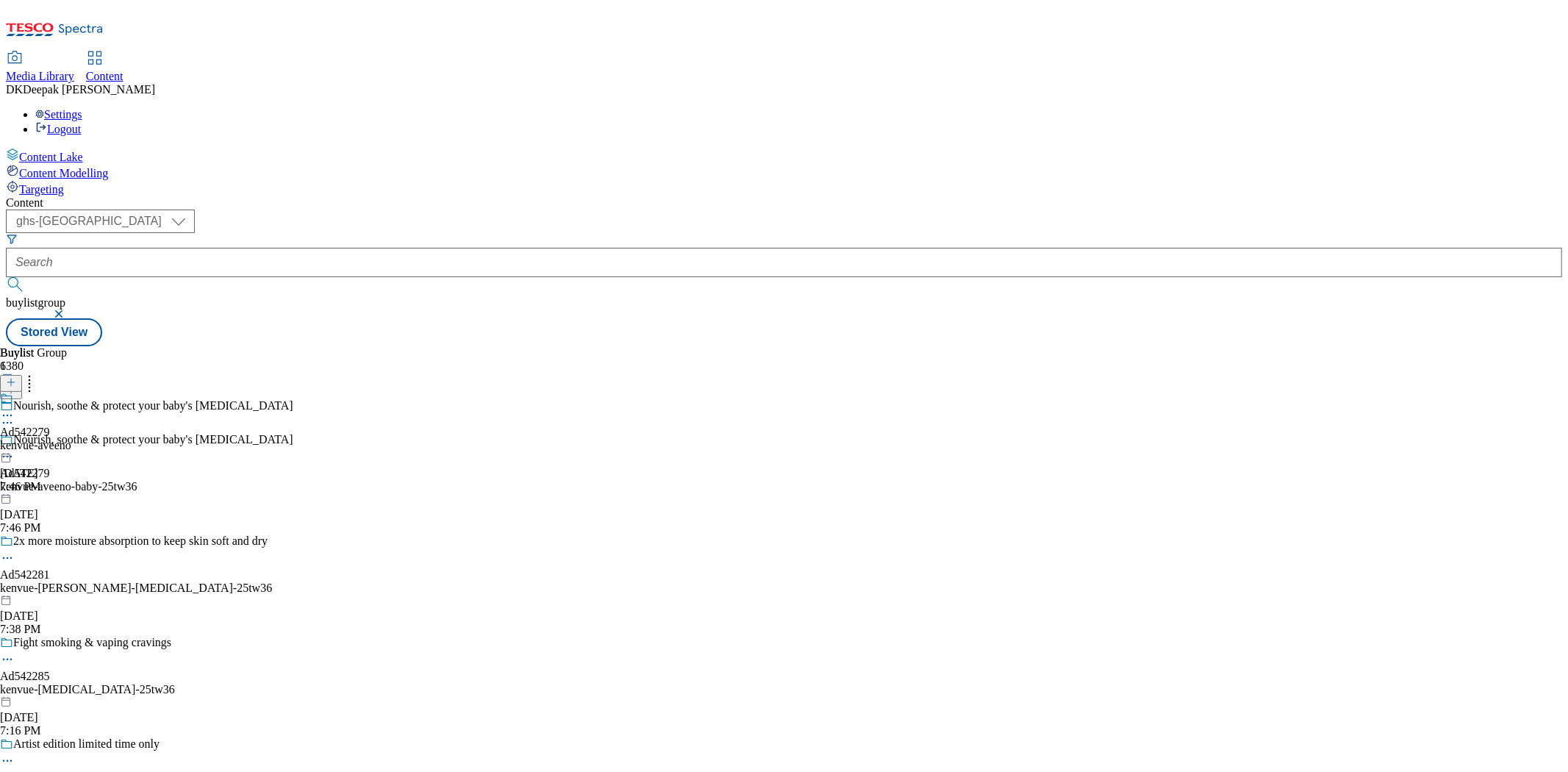
click at [5, 456] on circle at bounding box center [4, 457] width 2 height 2
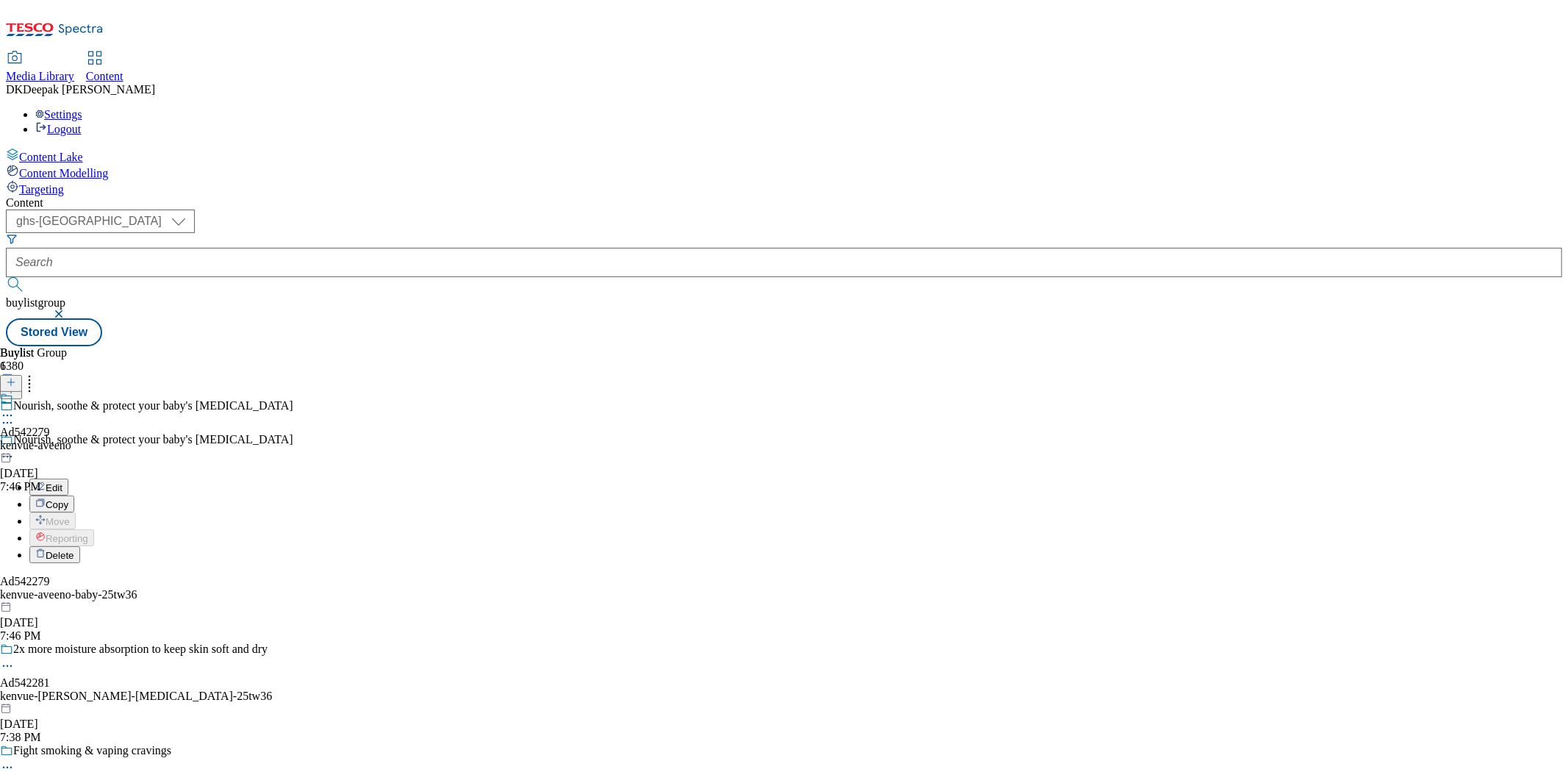
click at [68, 479] on button "Edit" at bounding box center [48, 487] width 39 height 17
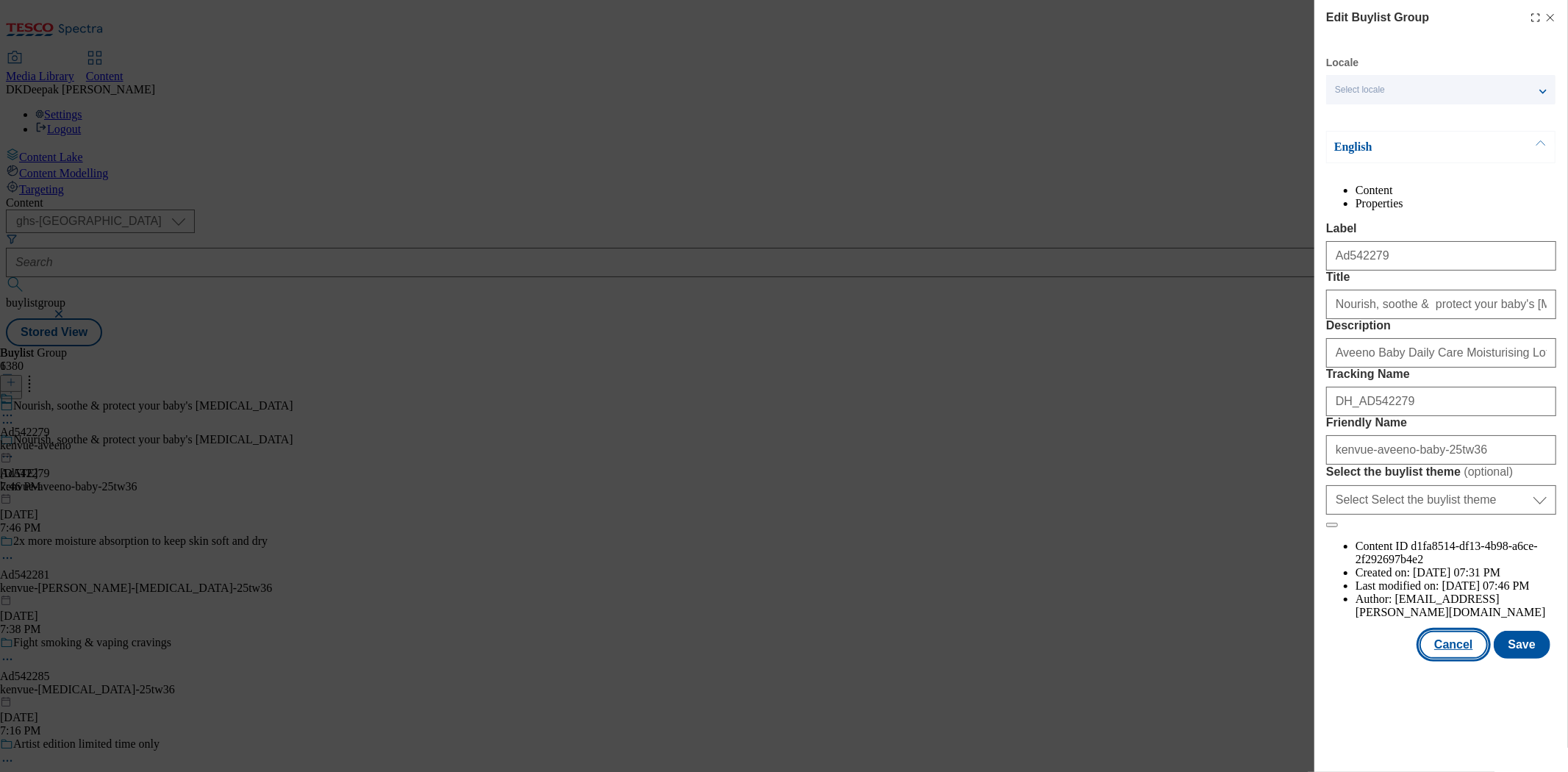
click at [1451, 659] on button "Cancel" at bounding box center [1453, 644] width 67 height 28
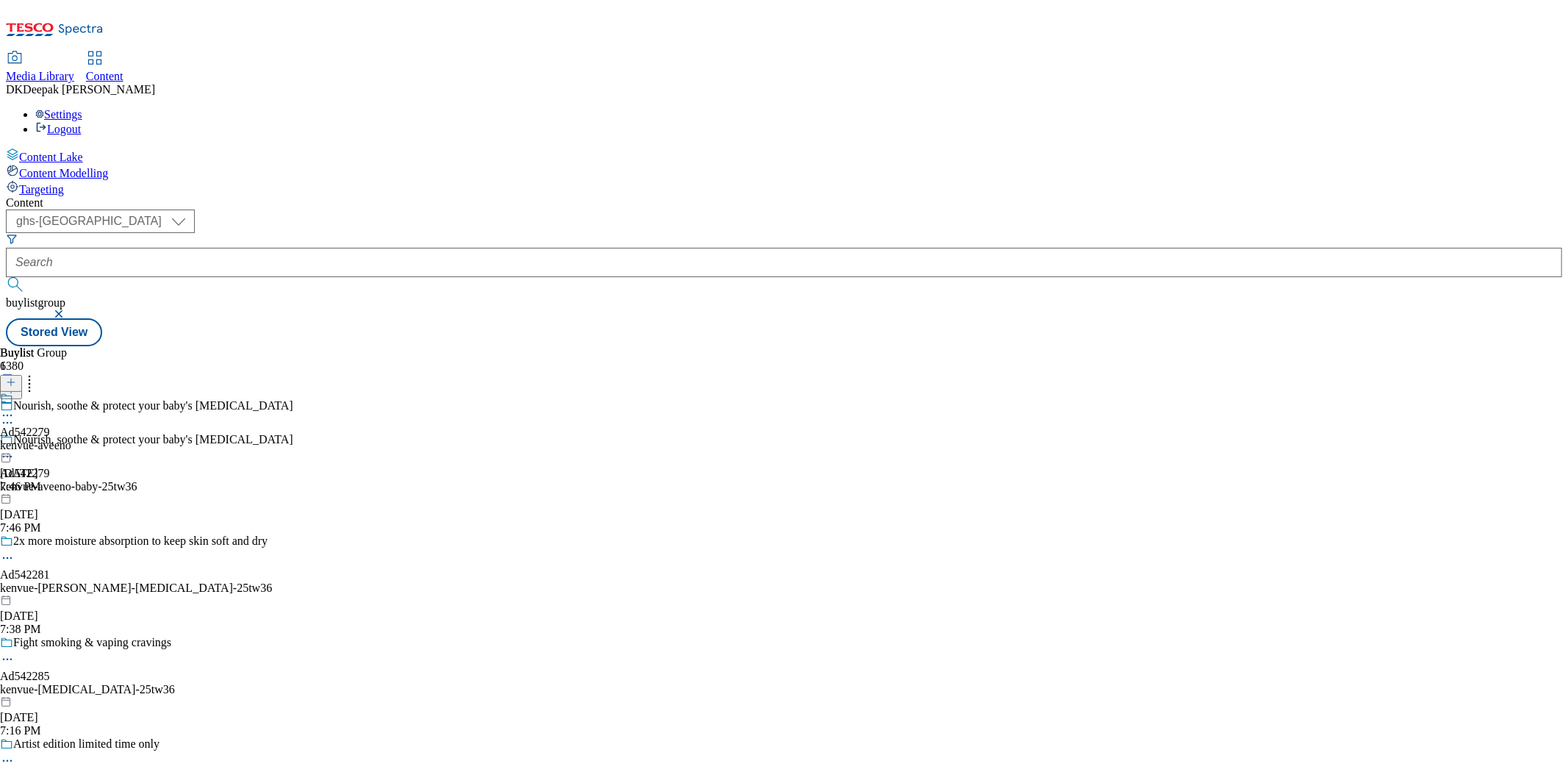
click at [71, 439] on div "kenvue-aveeno" at bounding box center [36, 445] width 71 height 13
click at [15, 442] on icon at bounding box center [7, 449] width 15 height 15
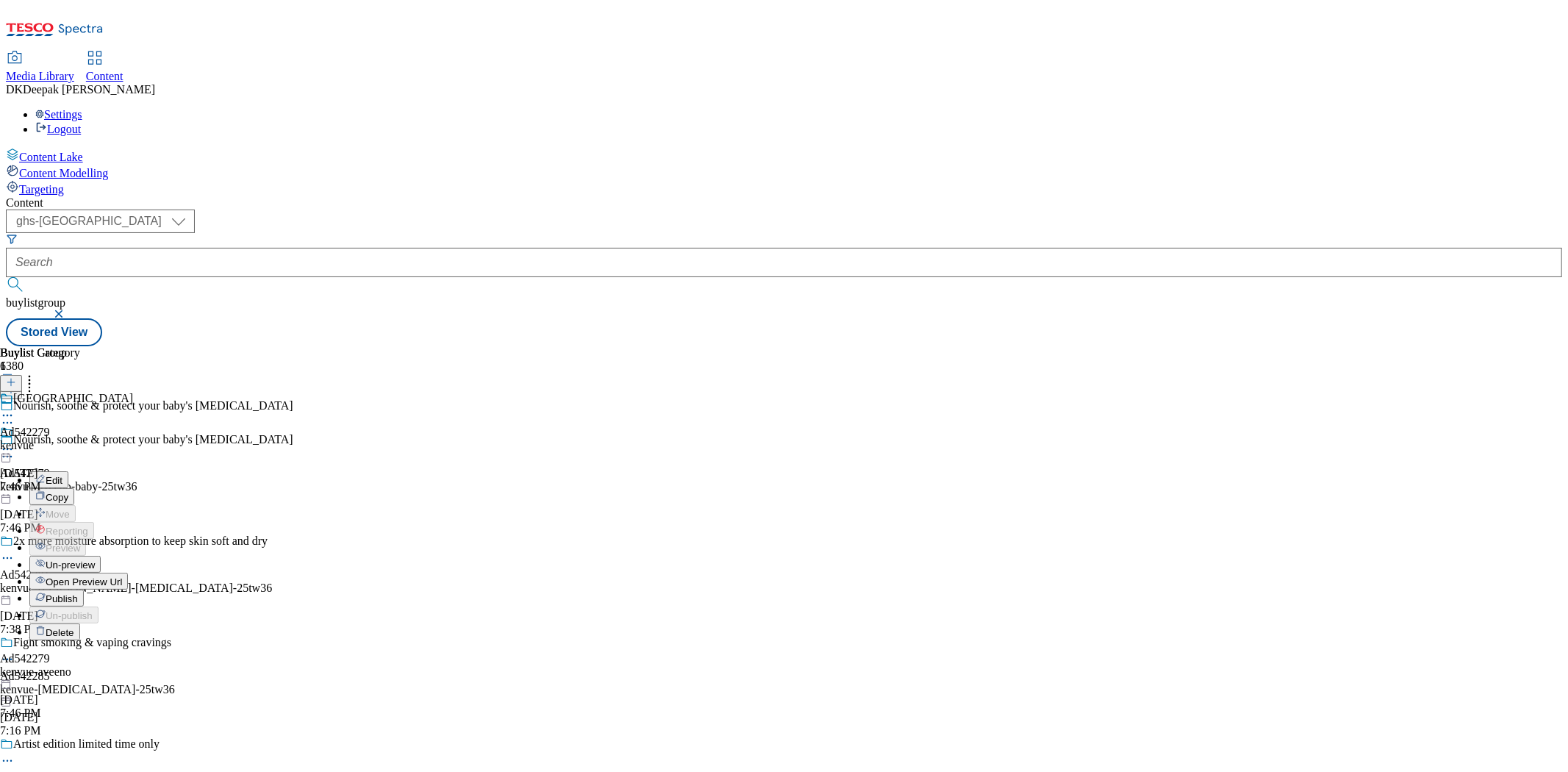
click at [68, 471] on button "Edit" at bounding box center [48, 479] width 39 height 17
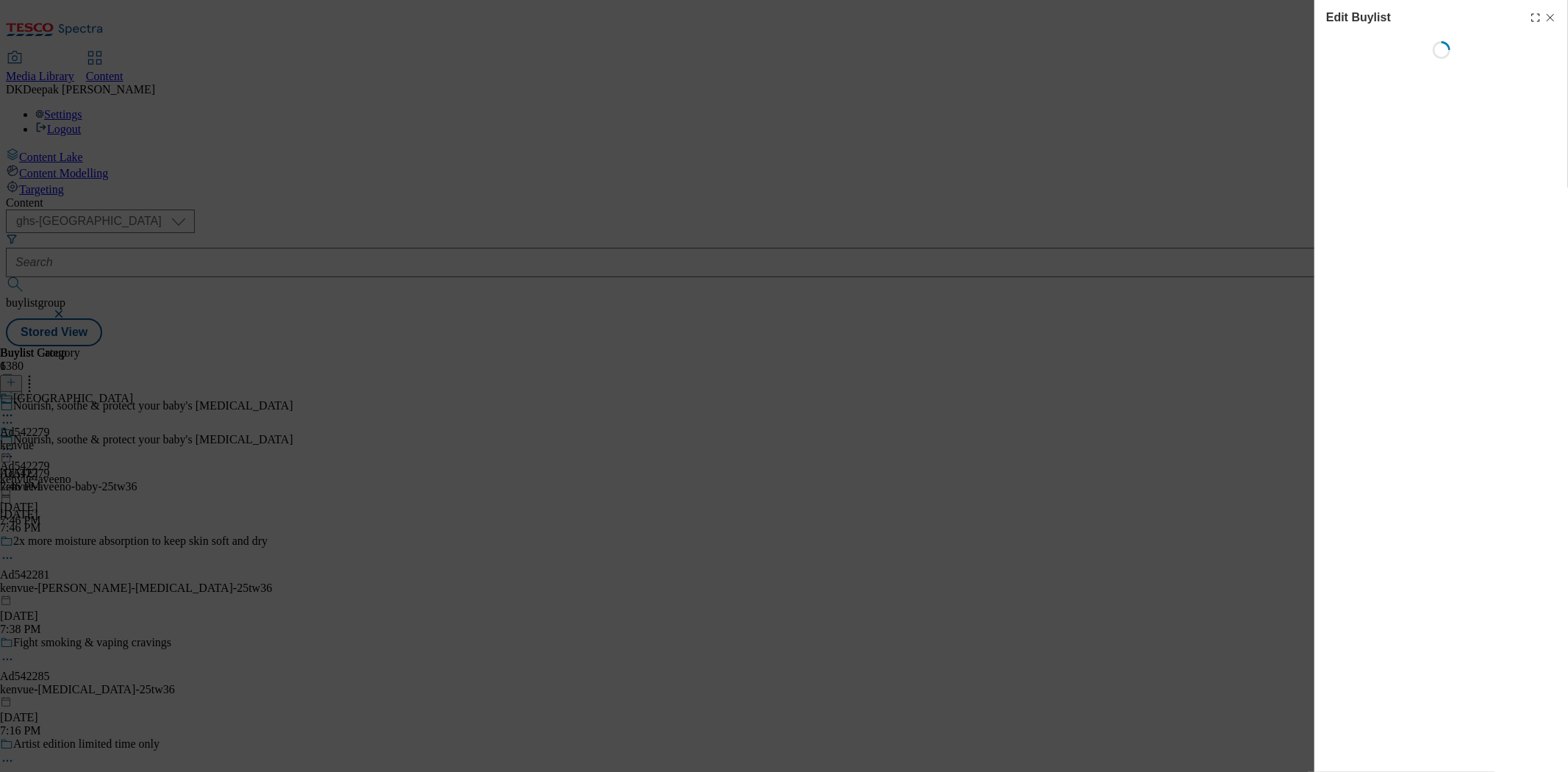
select select "tactical"
select select "supplier funded short term 1-3 weeks"
select select "dunnhumby"
select select "Banner"
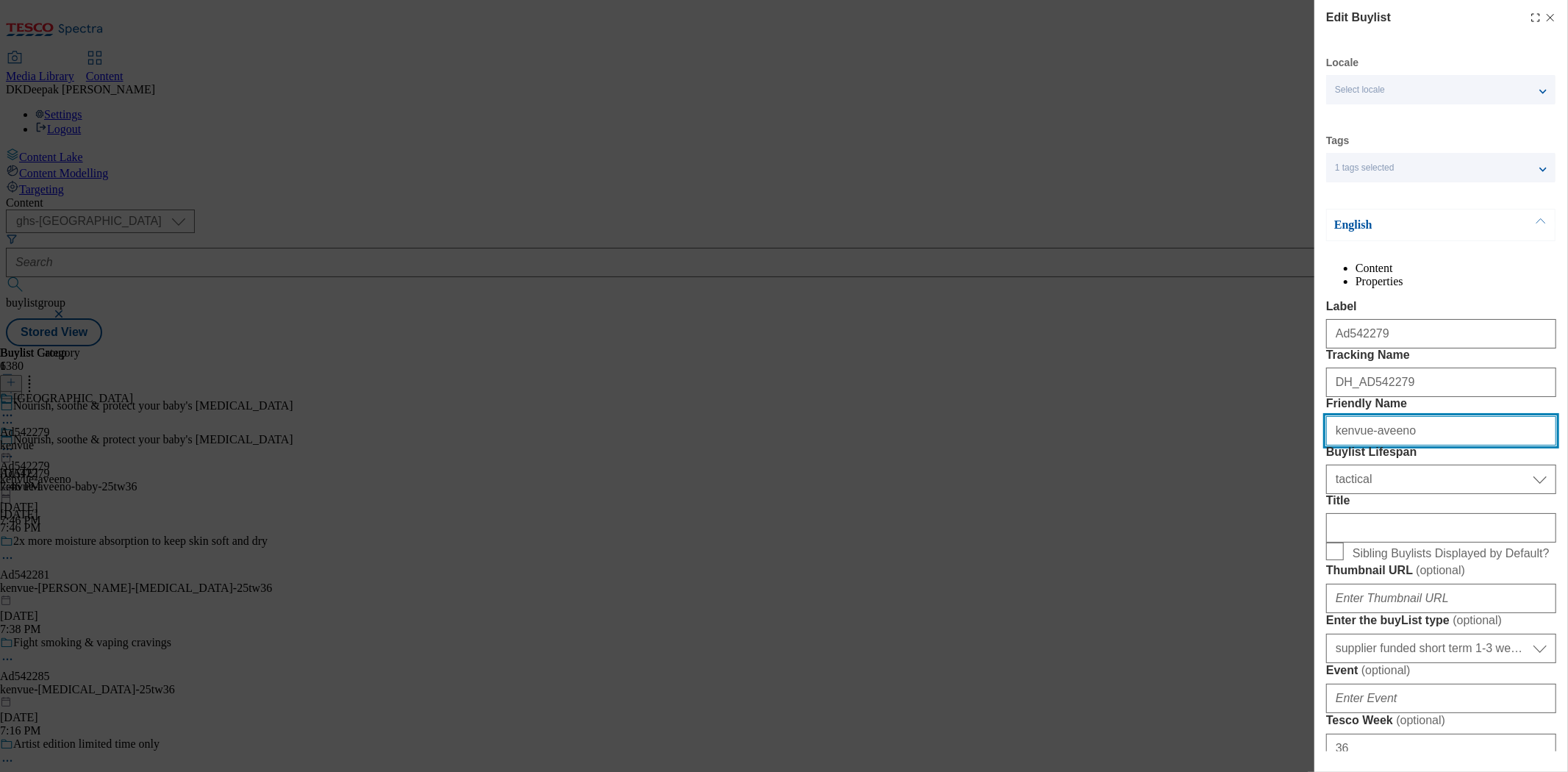
drag, startPoint x: 1420, startPoint y: 523, endPoint x: 1365, endPoint y: 520, distance: 55.1
click at [1365, 445] on input "kenvue-aveeno" at bounding box center [1440, 432] width 231 height 30
type input "kenvue"
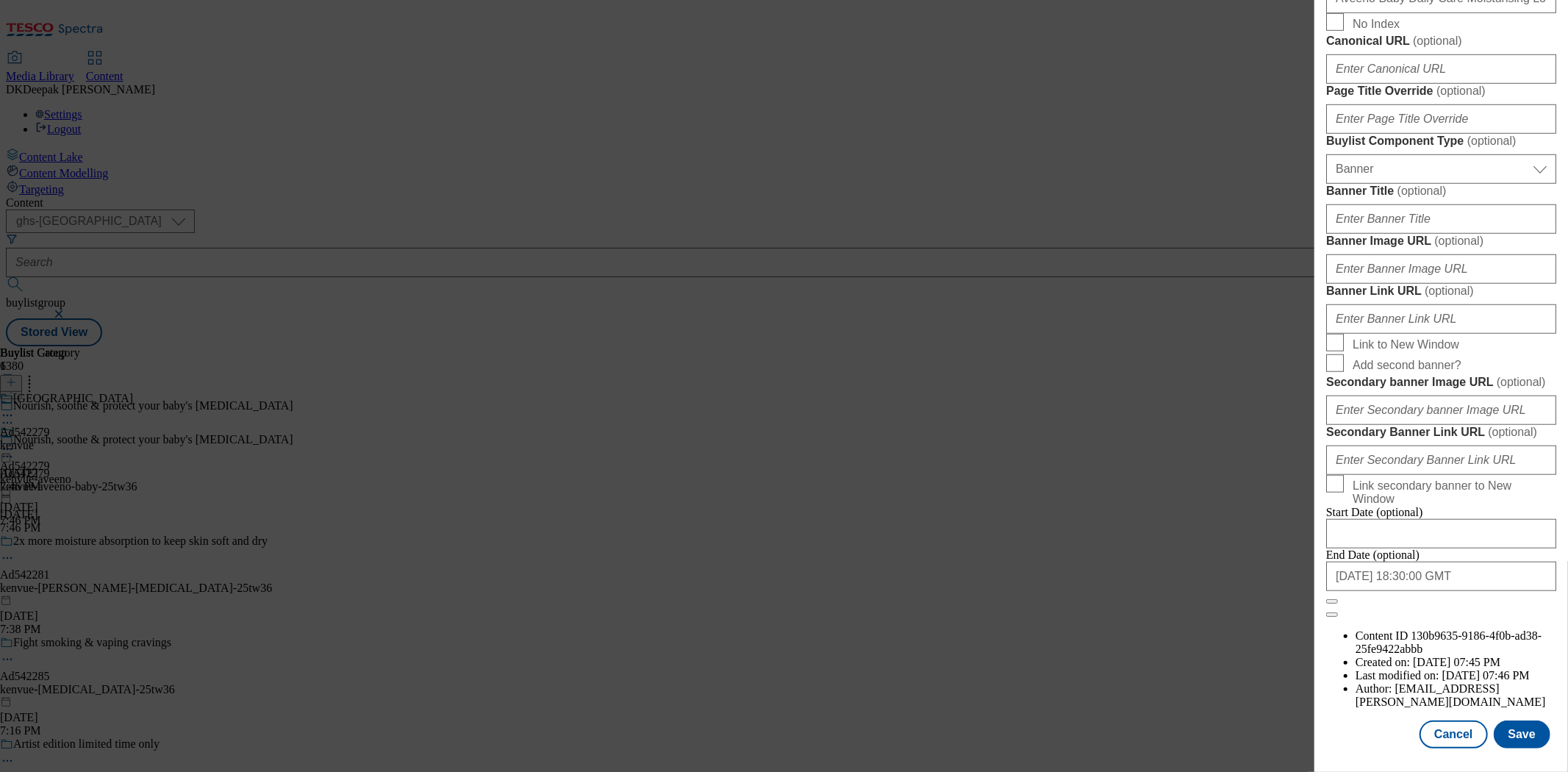
scroll to position [1455, 0]
click at [1515, 722] on button "Save" at bounding box center [1522, 734] width 56 height 28
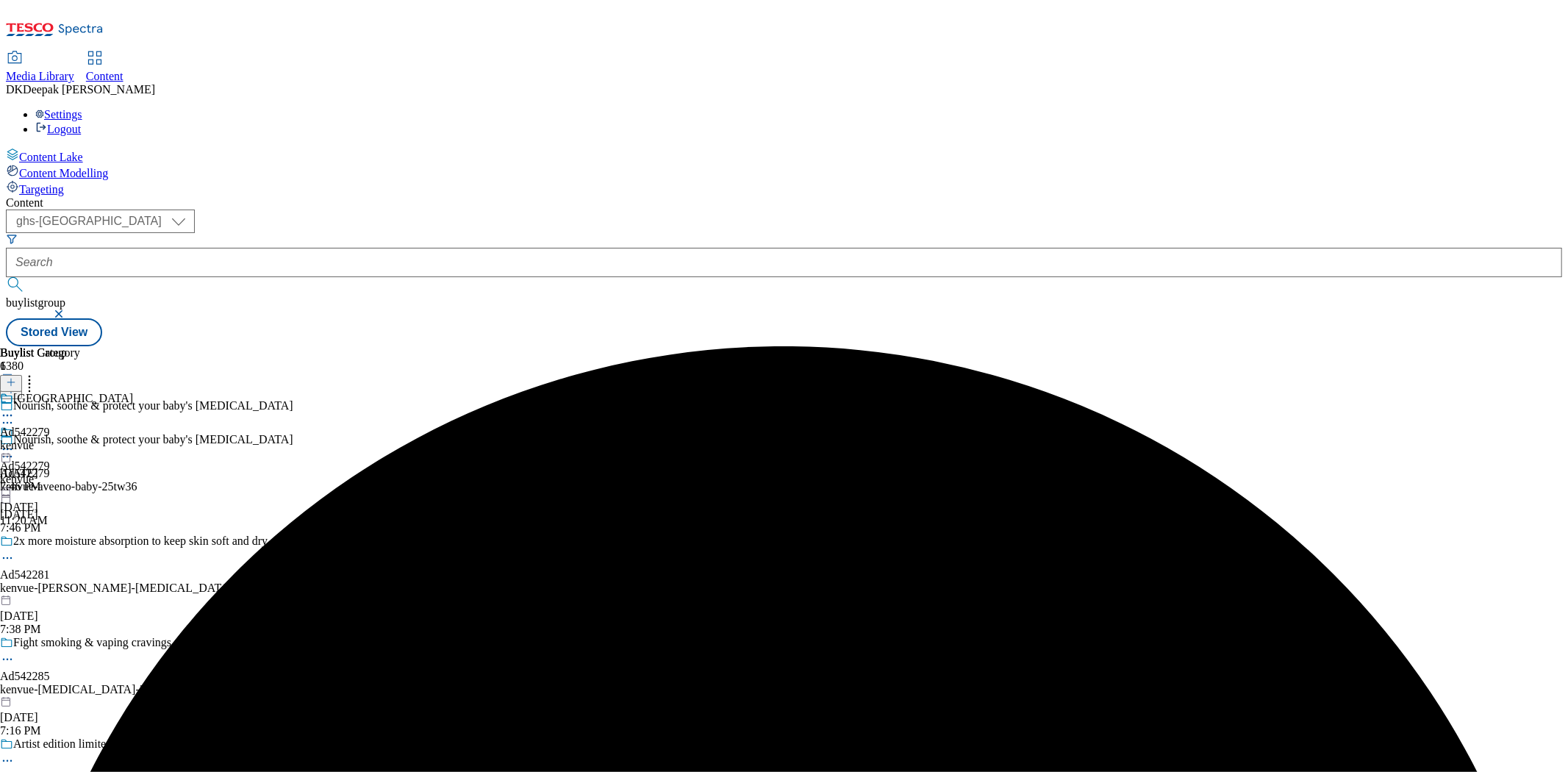
click at [15, 408] on icon at bounding box center [7, 415] width 15 height 15
click at [133, 437] on li "Edit" at bounding box center [81, 445] width 104 height 17
click at [15, 408] on icon at bounding box center [7, 415] width 15 height 15
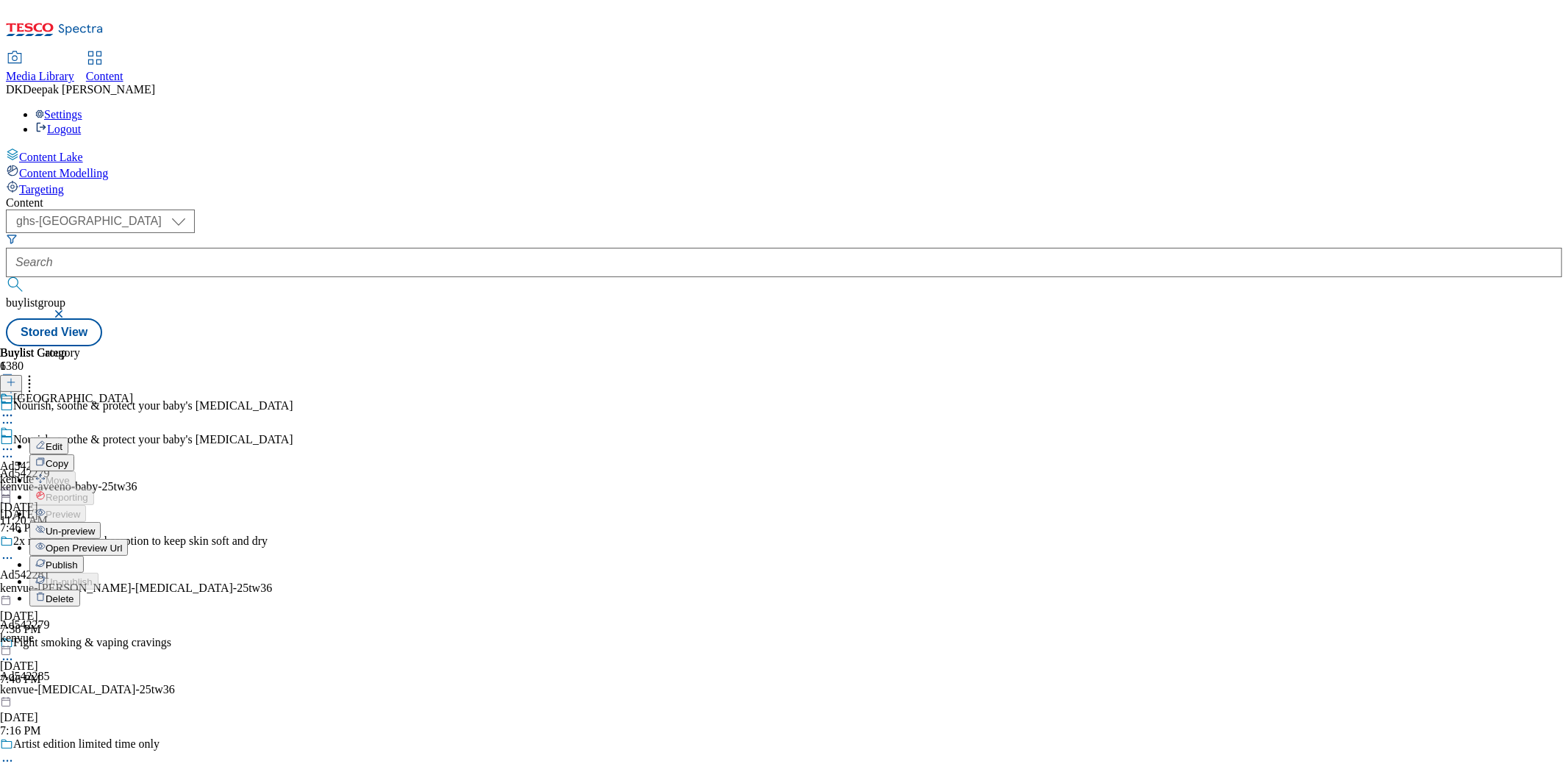
click at [62, 441] on span "Edit" at bounding box center [53, 446] width 17 height 11
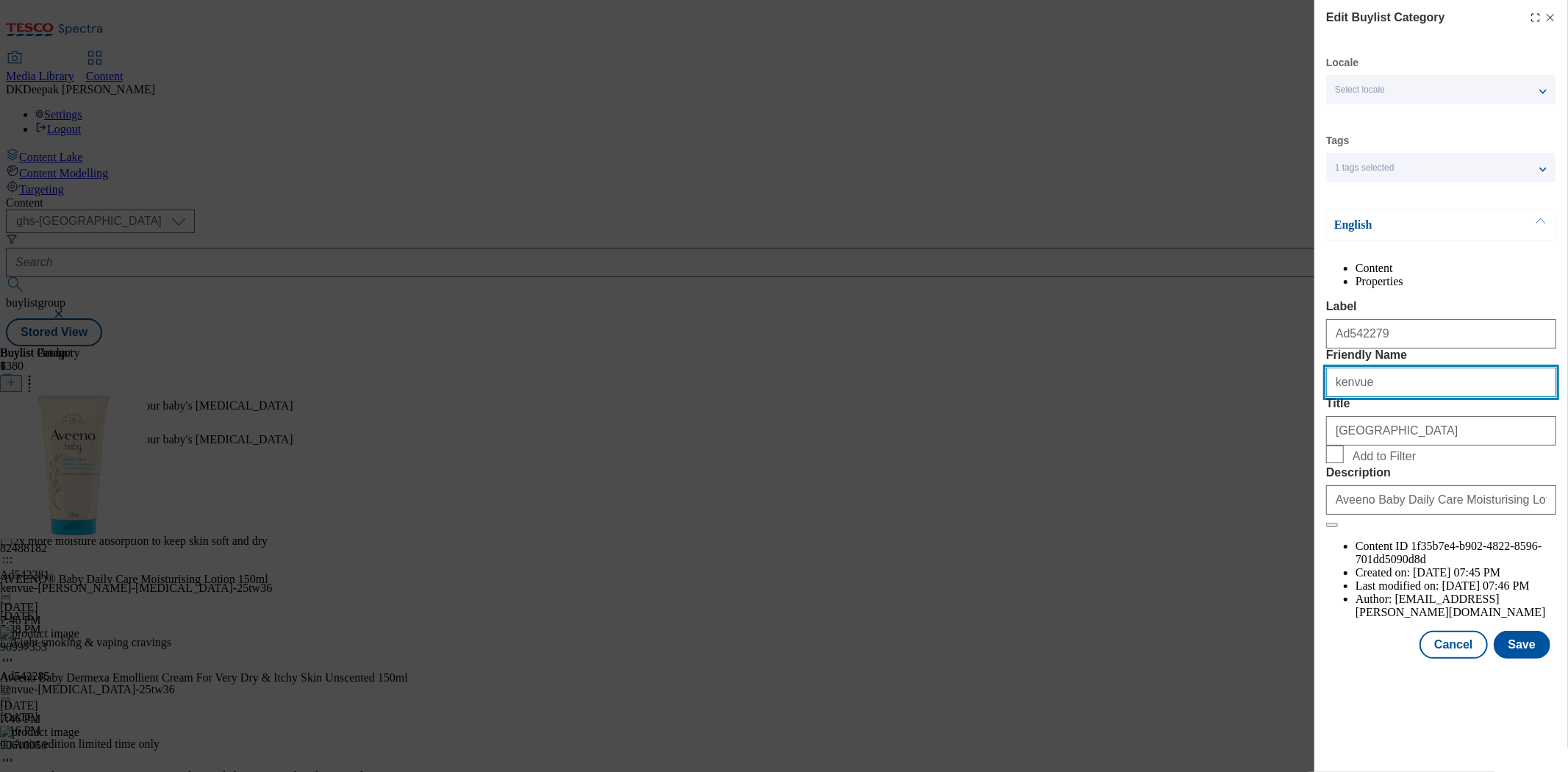
click at [1379, 397] on input "kenvue" at bounding box center [1440, 382] width 231 height 30
click at [1368, 397] on input "kenvueiaveeno-baby" at bounding box center [1440, 382] width 231 height 30
type input "kenvue-aveeno-baby"
click at [1540, 659] on button "Save" at bounding box center [1522, 644] width 56 height 28
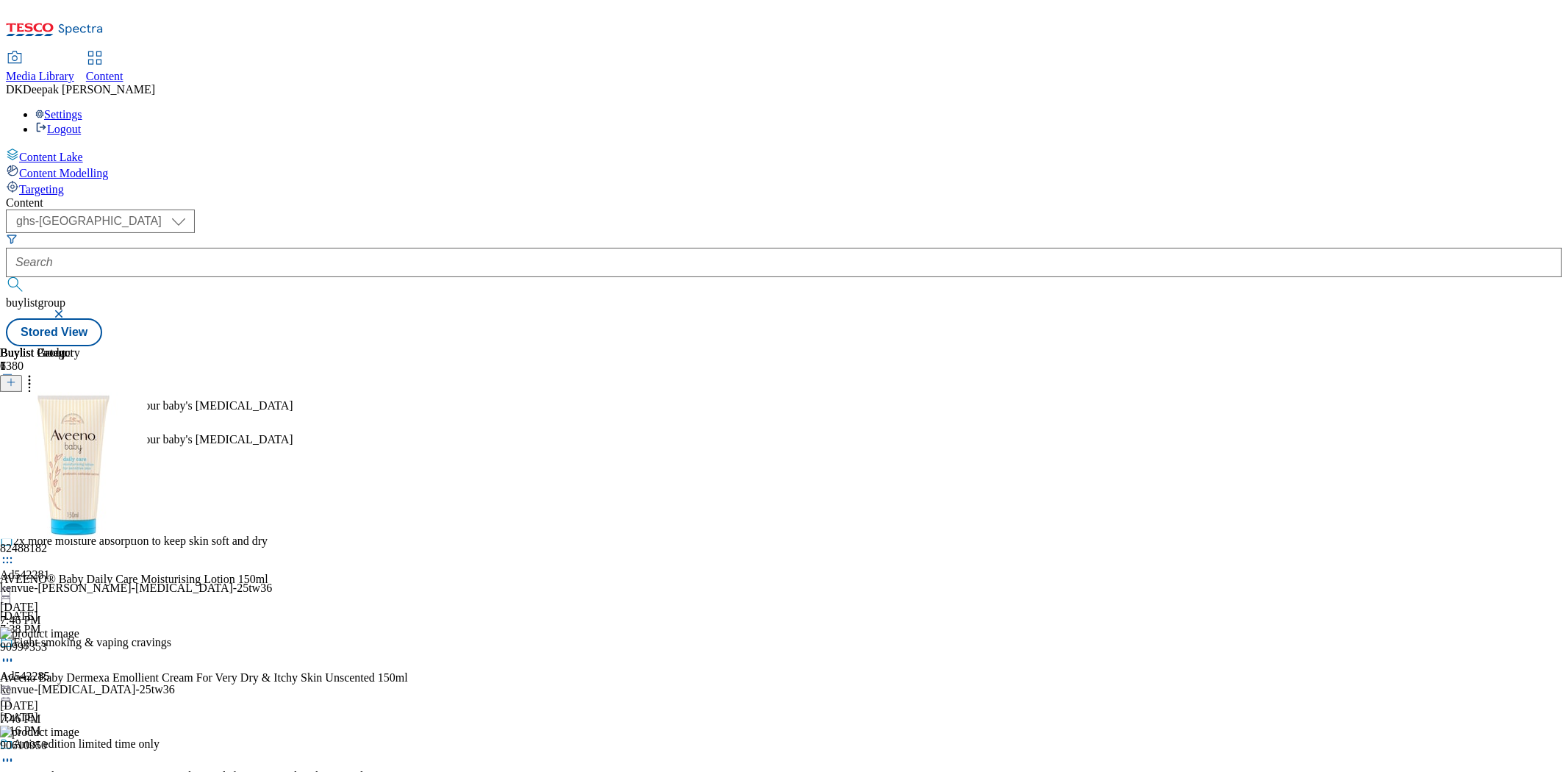
click at [9, 448] on circle at bounding box center [8, 449] width 2 height 2
click at [80, 542] on span "Preview" at bounding box center [62, 547] width 35 height 11
click at [15, 442] on icon at bounding box center [7, 449] width 15 height 15
click at [86, 539] on button "Preview" at bounding box center [57, 547] width 56 height 17
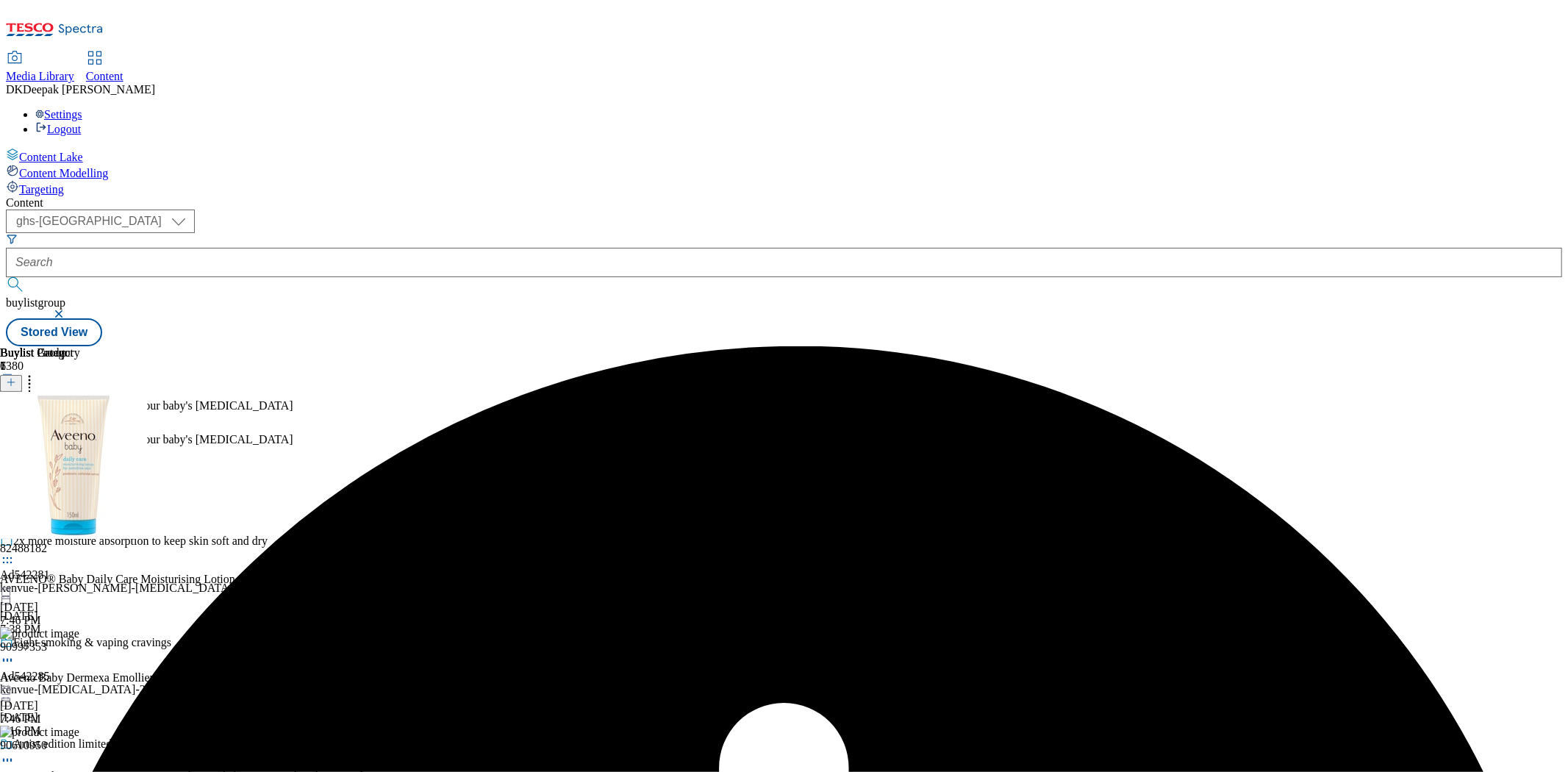
click at [15, 442] on icon at bounding box center [7, 449] width 15 height 15
click at [86, 539] on button "Preview" at bounding box center [57, 547] width 56 height 17
click at [15, 442] on icon at bounding box center [7, 449] width 15 height 15
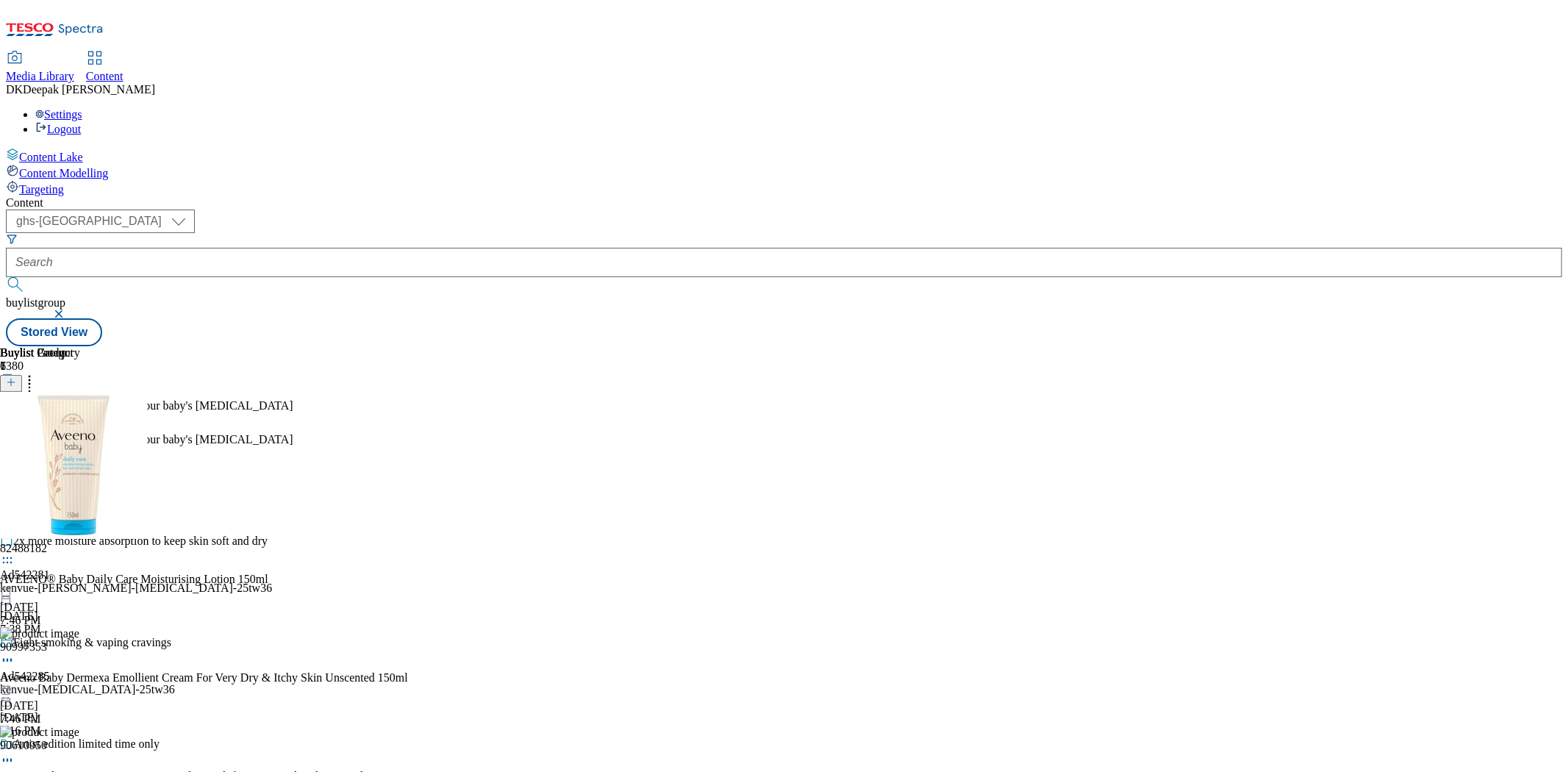
click at [15, 442] on icon at bounding box center [7, 449] width 15 height 15
click at [80, 542] on span "Preview" at bounding box center [62, 547] width 35 height 11
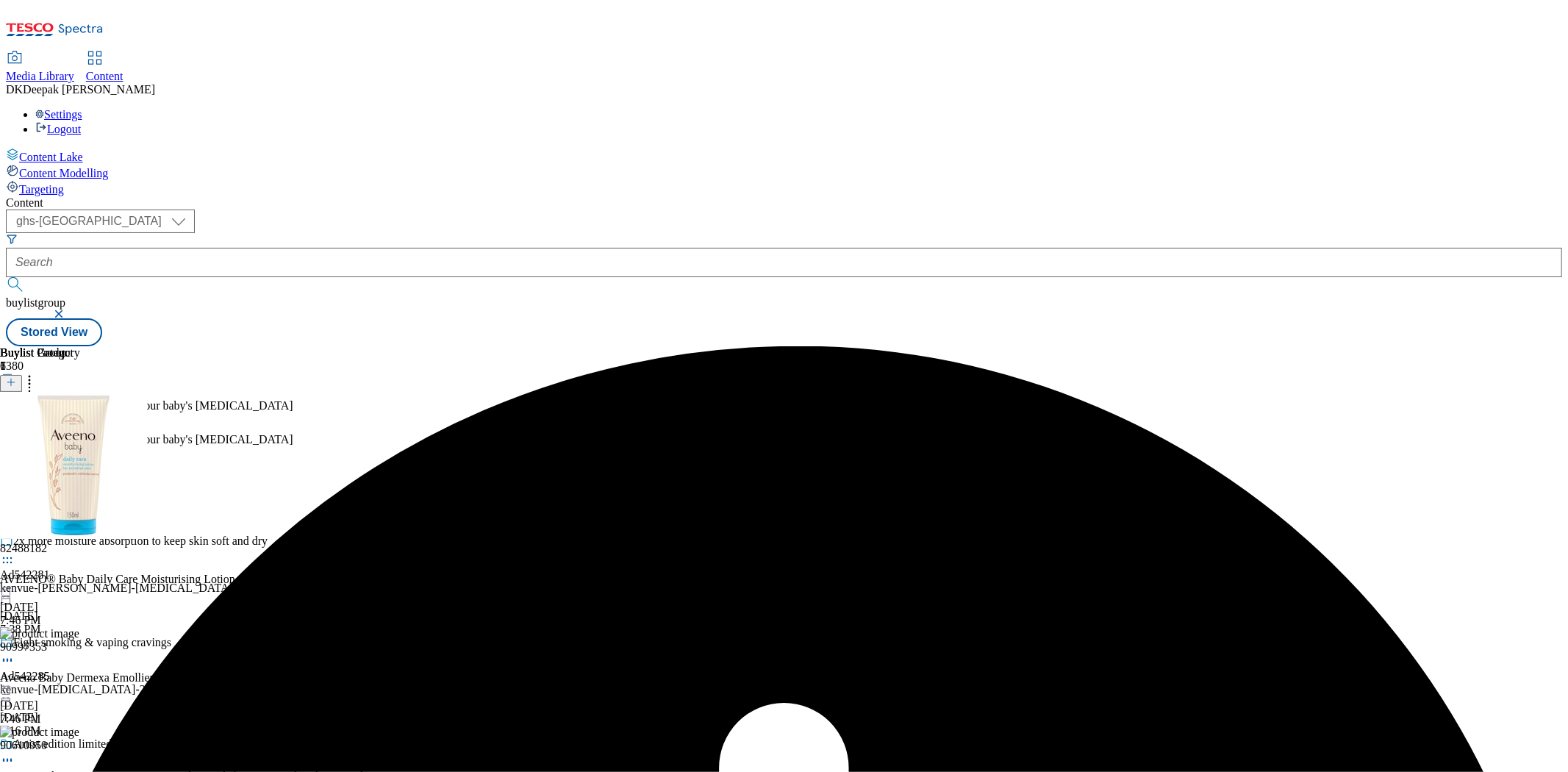
click at [133, 426] on div "Kenvue Ad542279 kenvue-aveeno-baby [DATE] 11:20 AM" at bounding box center [66, 476] width 133 height 102
click at [15, 442] on icon at bounding box center [7, 449] width 15 height 15
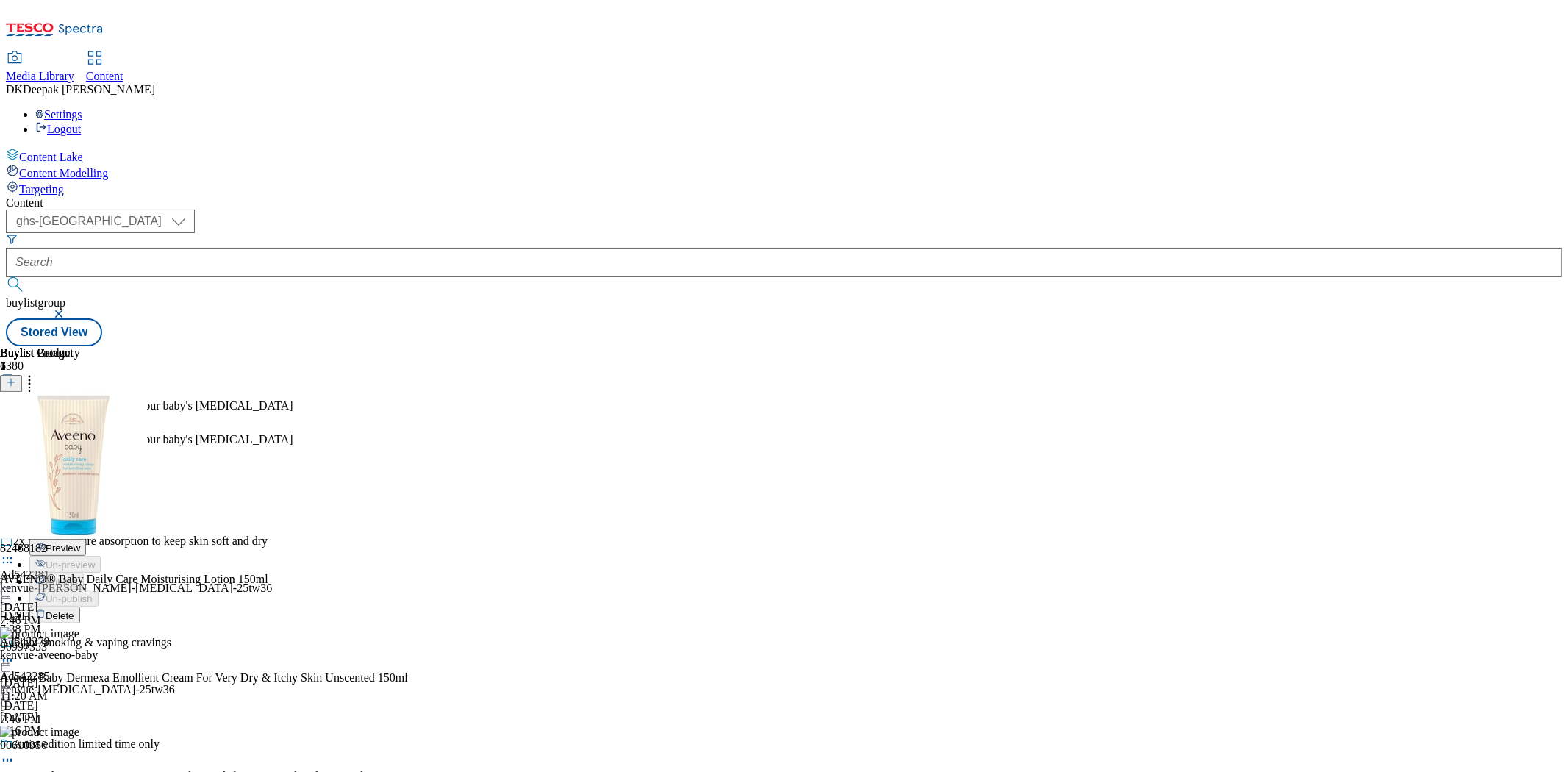
click at [80, 542] on span "Preview" at bounding box center [62, 547] width 35 height 11
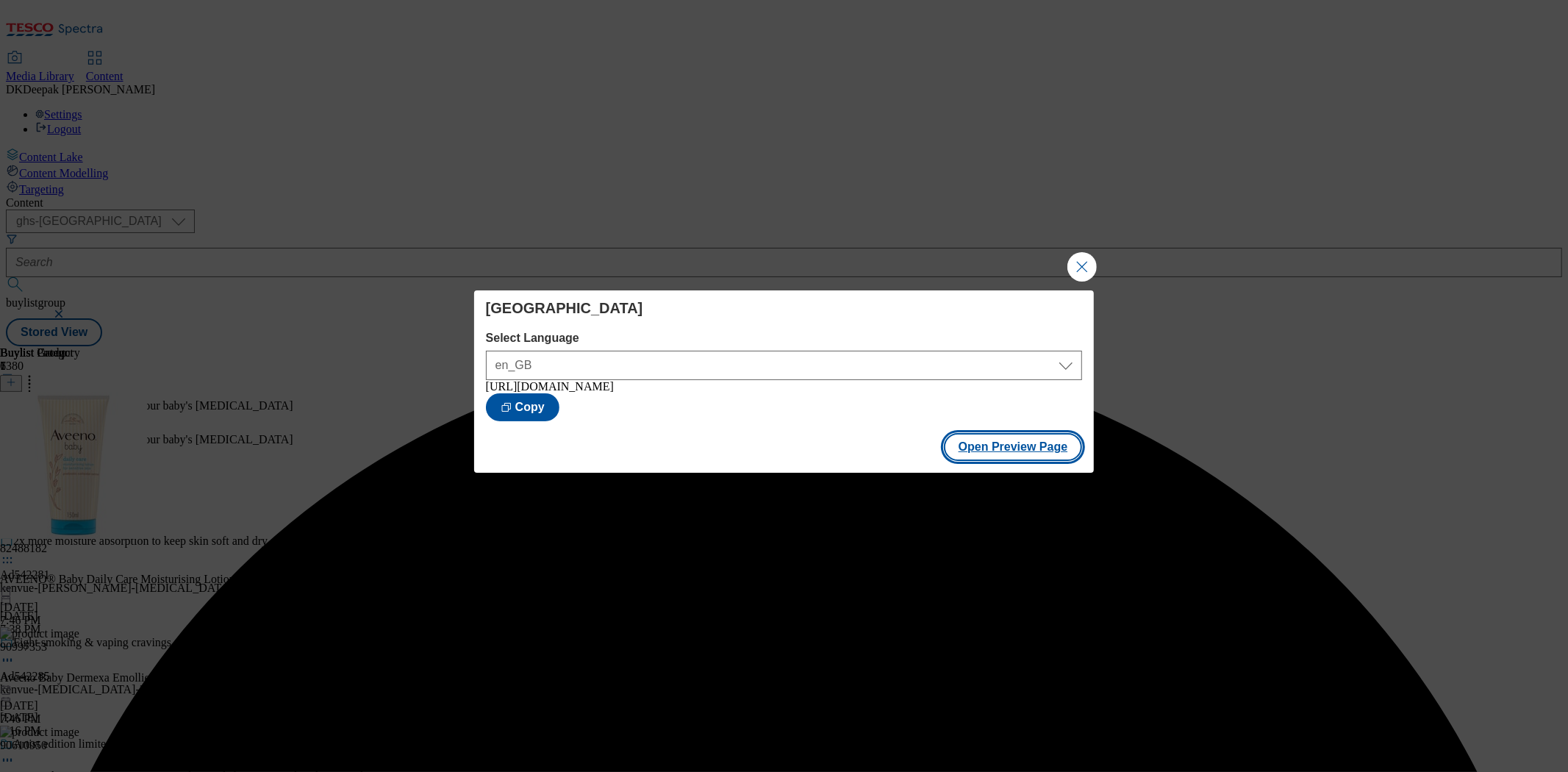
click at [1024, 446] on button "Open Preview Page" at bounding box center [1013, 447] width 138 height 28
click at [1077, 261] on button "Close Modal" at bounding box center [1082, 267] width 30 height 30
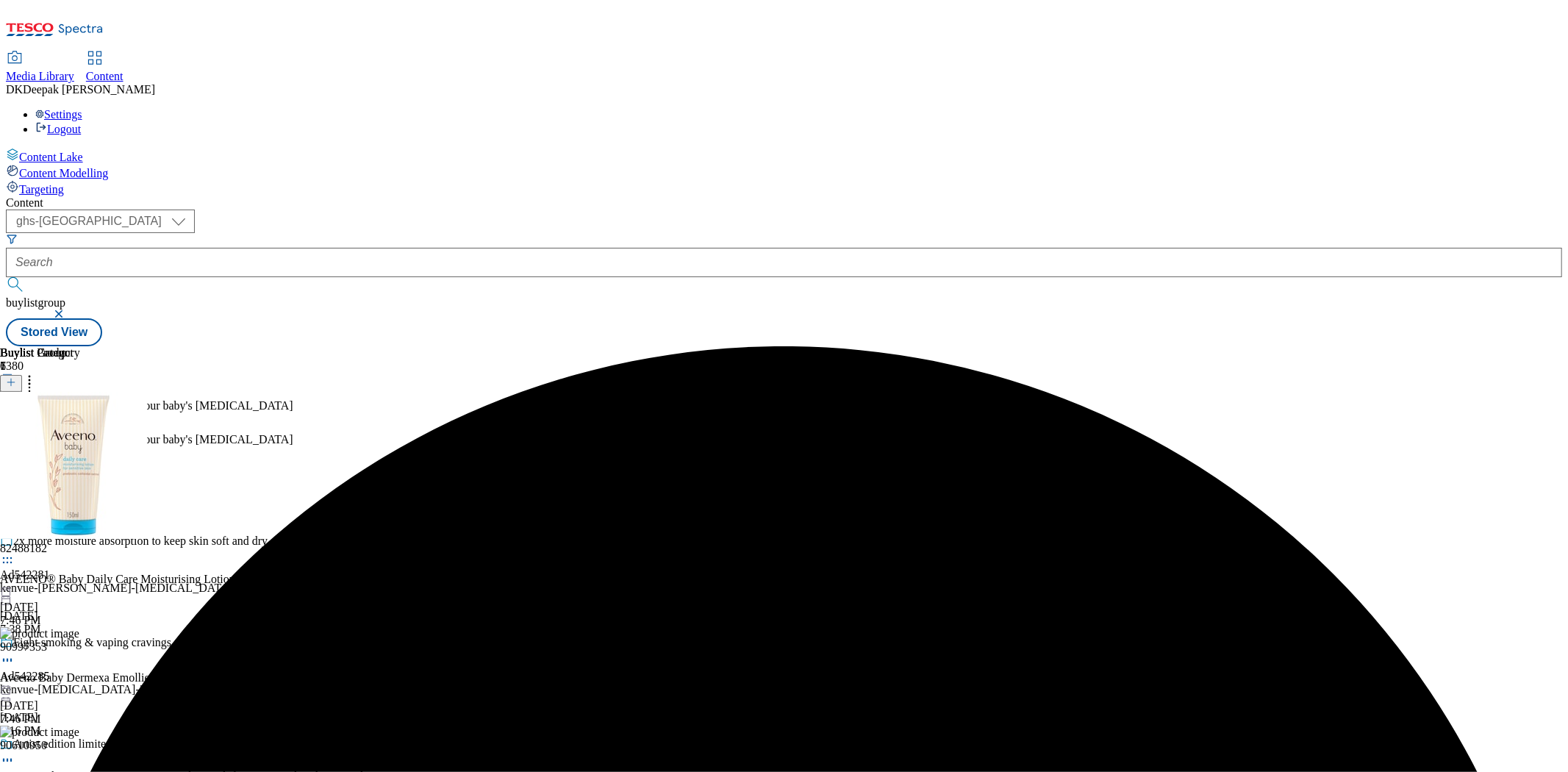
click at [9, 448] on circle at bounding box center [8, 449] width 2 height 2
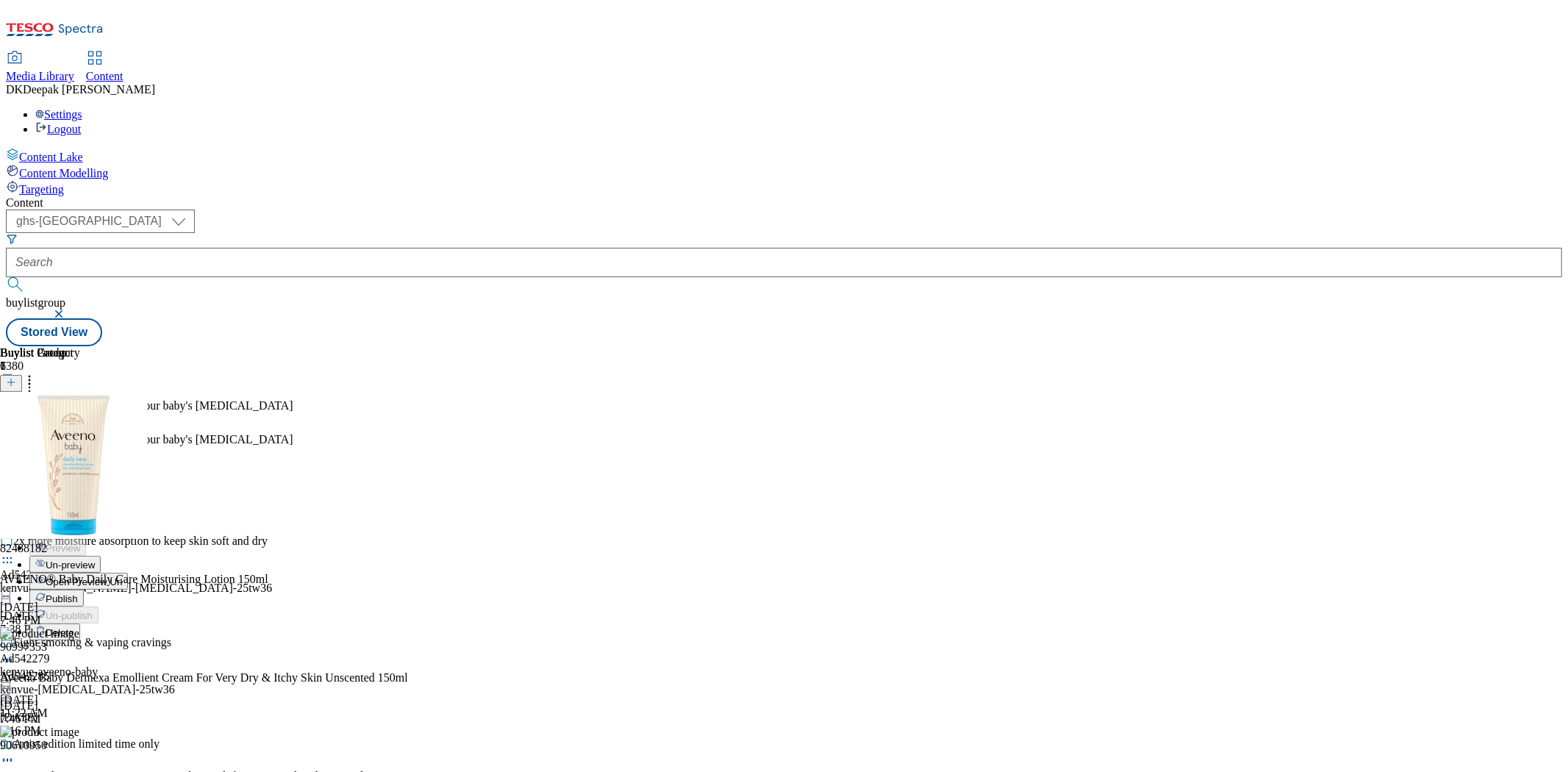
click at [78, 594] on span "Publish" at bounding box center [61, 599] width 33 height 11
click at [15, 442] on icon at bounding box center [7, 449] width 15 height 15
click at [122, 576] on span "Open Preview Url" at bounding box center [83, 581] width 76 height 11
click at [15, 442] on icon at bounding box center [7, 449] width 15 height 15
click at [78, 594] on span "Publish" at bounding box center [61, 599] width 33 height 11
